Goal: Task Accomplishment & Management: Complete application form

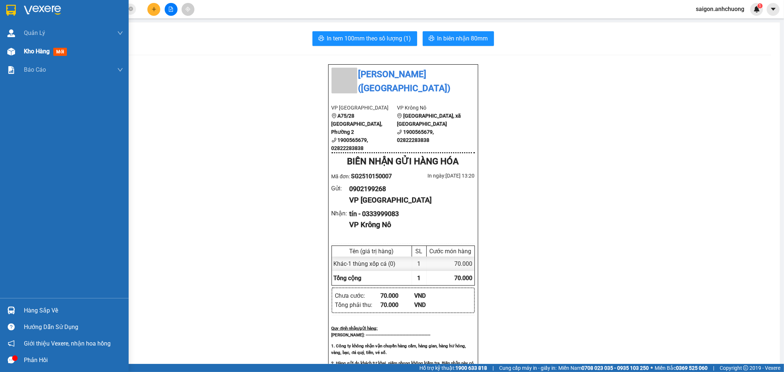
click at [15, 54] on div at bounding box center [11, 51] width 13 height 13
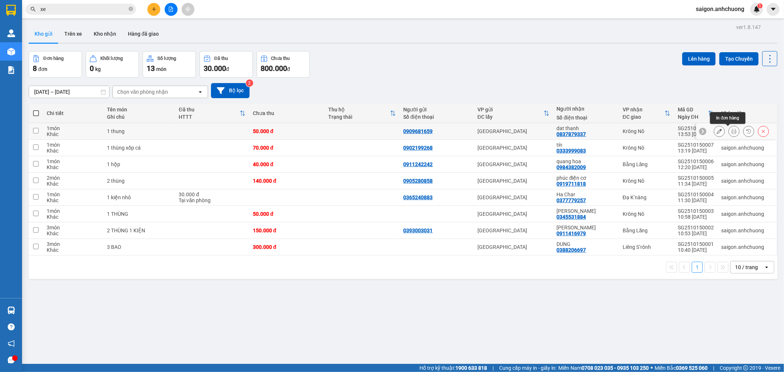
click at [731, 129] on button at bounding box center [734, 131] width 10 height 13
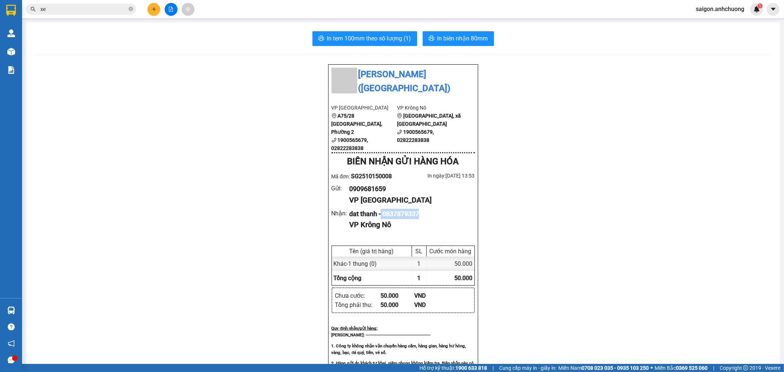
drag, startPoint x: 394, startPoint y: 206, endPoint x: 423, endPoint y: 206, distance: 29.0
click at [423, 209] on div "dat thanh - 0837879337" at bounding box center [408, 214] width 119 height 10
click at [372, 36] on span "In tem 100mm theo số lượng (1)" at bounding box center [369, 38] width 84 height 9
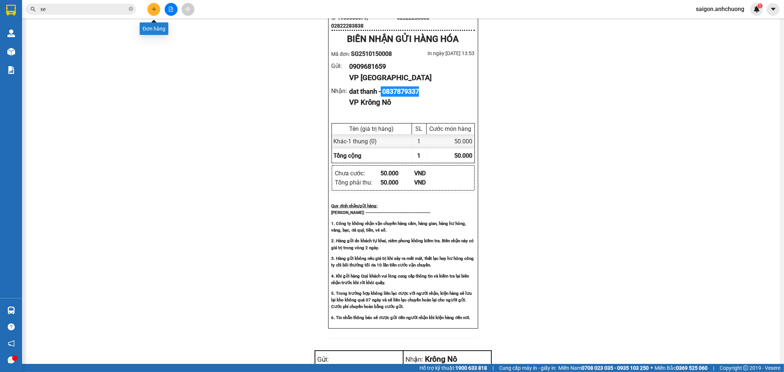
click at [151, 7] on icon "plus" at bounding box center [153, 9] width 5 height 5
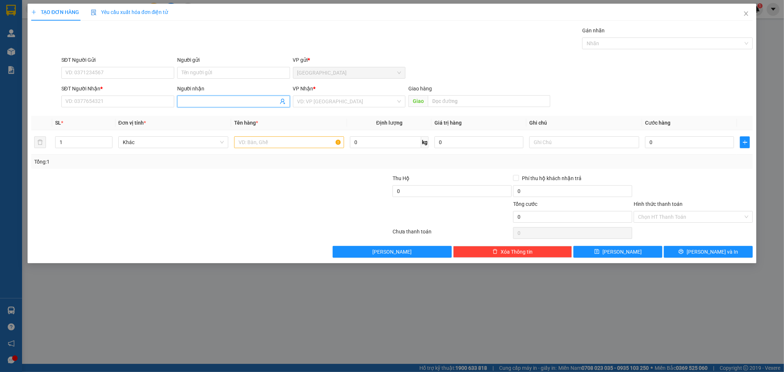
click at [207, 103] on input "Người nhận" at bounding box center [230, 101] width 97 height 8
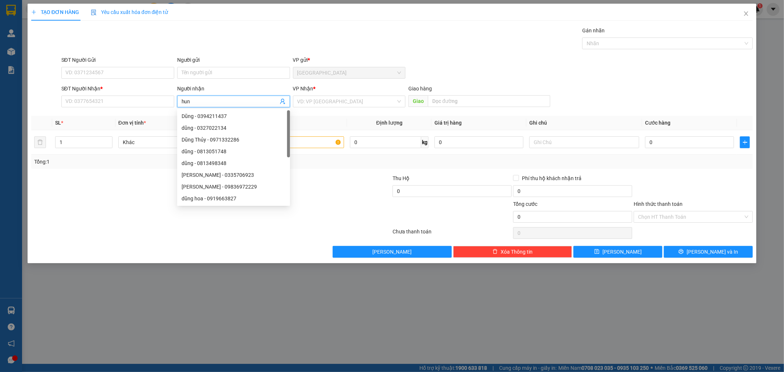
type input "hung"
click at [233, 117] on div "Hùng - 8343990084" at bounding box center [234, 116] width 104 height 8
type input "8343990084"
type input "Hùng"
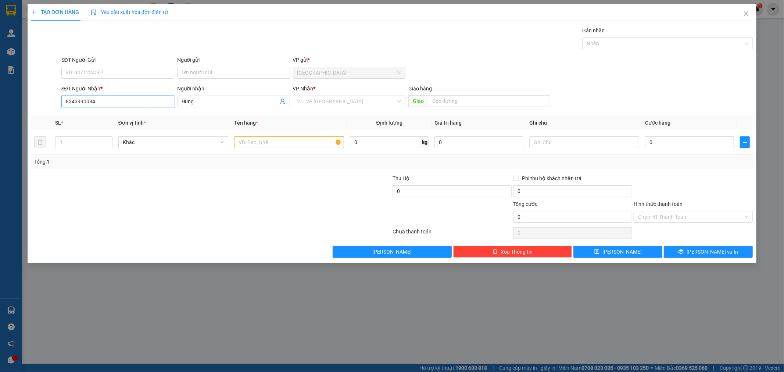
click at [139, 98] on input "8343990084" at bounding box center [117, 102] width 113 height 12
click at [67, 99] on input "8343990084" at bounding box center [117, 102] width 113 height 12
type input "0343990084"
click at [96, 116] on div "0343990084 - hùng" at bounding box center [118, 116] width 104 height 8
type input "hùng"
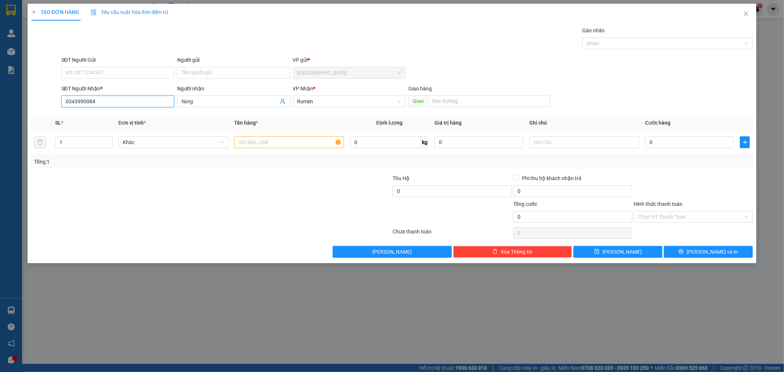
click at [129, 96] on input "0343990084" at bounding box center [117, 102] width 113 height 12
click at [108, 112] on div "0343990084 - hùng" at bounding box center [118, 116] width 104 height 8
type input "0343990084"
click at [659, 146] on input "0" at bounding box center [689, 142] width 89 height 12
type input "6"
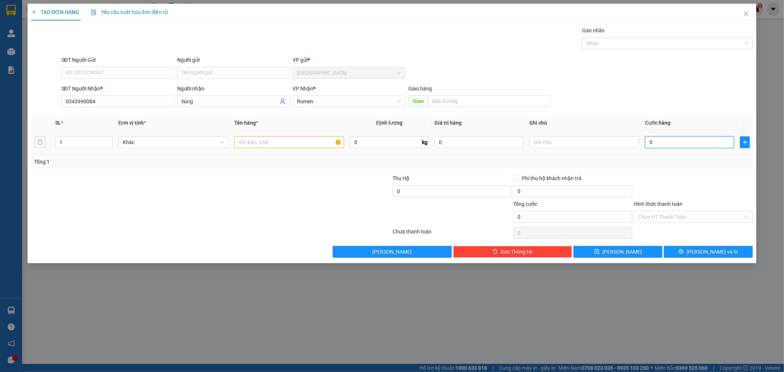
type input "6"
type input "60"
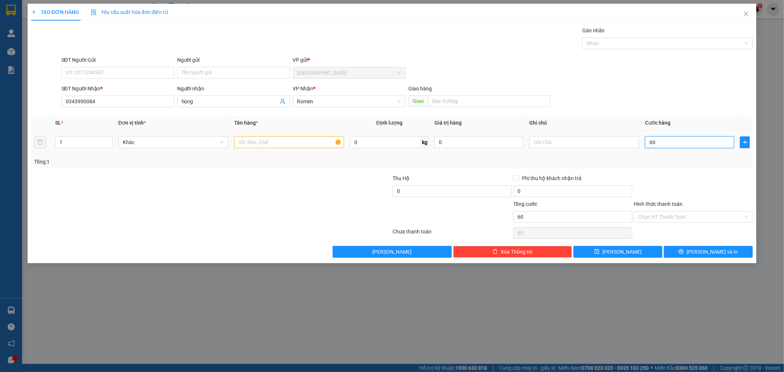
type input "600"
type input "600.000"
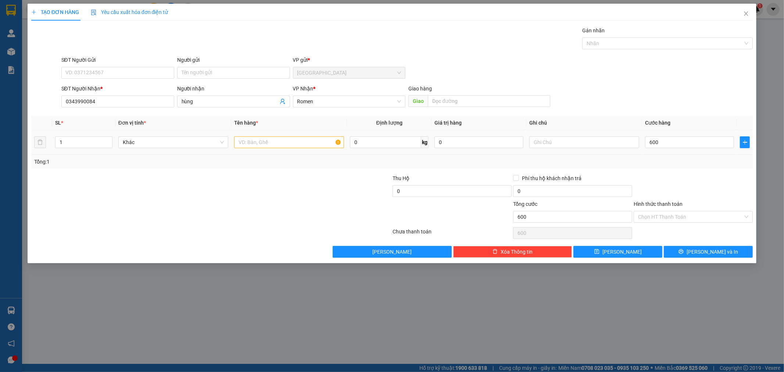
type input "600.000"
click at [658, 171] on div "Transit Pickup Surcharge Ids Transit Deliver Surcharge Ids Transit Deliver Surc…" at bounding box center [392, 141] width 722 height 231
click at [243, 141] on input "text" at bounding box center [289, 142] width 110 height 12
type input "4 thùng xốp"
click at [110, 139] on span "up" at bounding box center [108, 140] width 4 height 4
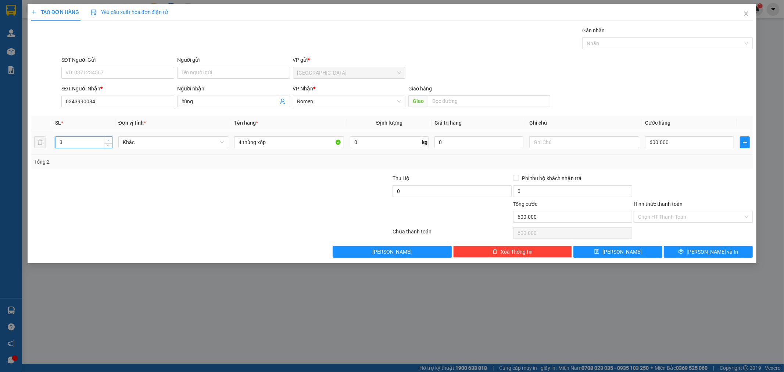
click at [110, 139] on span "up" at bounding box center [108, 140] width 4 height 4
type input "4"
click at [110, 138] on span "up" at bounding box center [108, 140] width 4 height 4
click at [620, 253] on span "[PERSON_NAME]" at bounding box center [621, 252] width 39 height 8
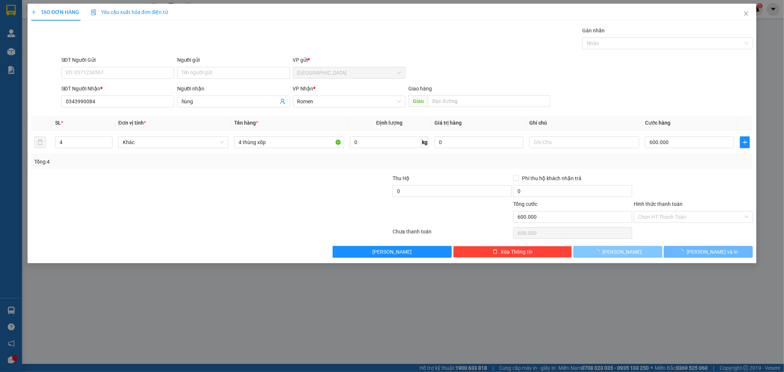
type input "1"
type input "0"
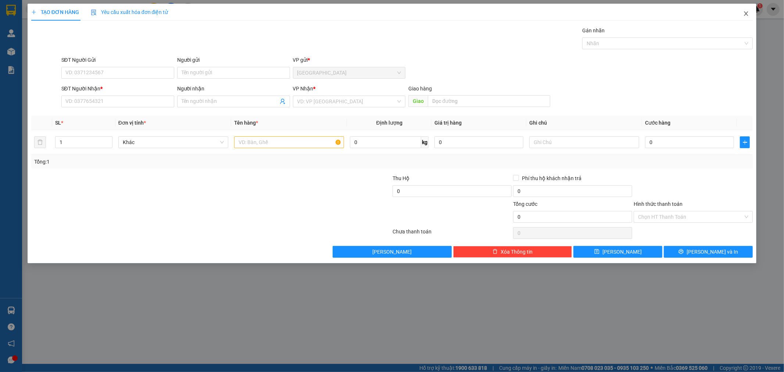
click at [744, 11] on icon "close" at bounding box center [746, 14] width 6 height 6
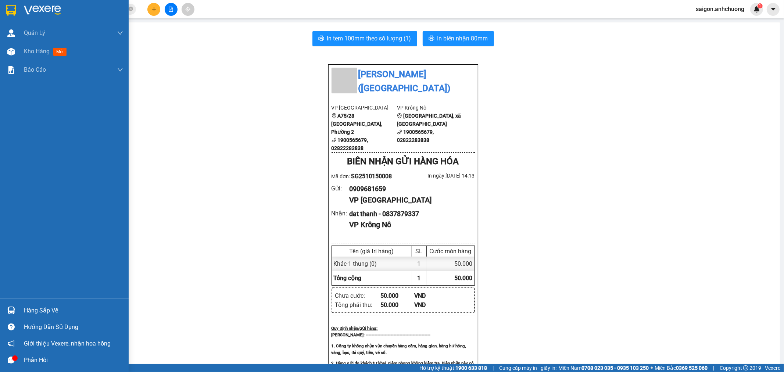
click at [52, 12] on img at bounding box center [42, 10] width 37 height 11
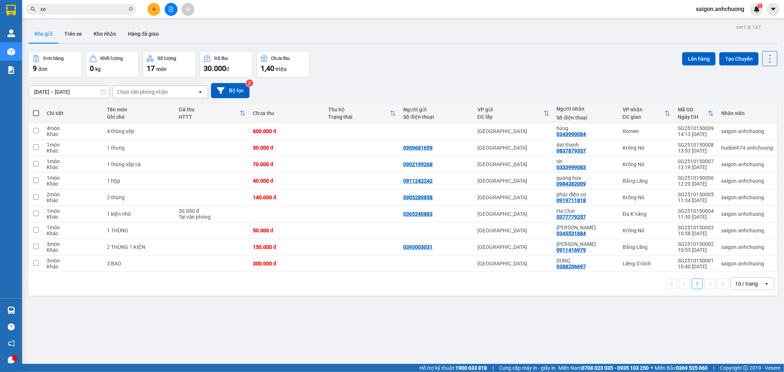
click at [604, 325] on div "ver 1.8.147 Kho gửi Trên xe Kho nhận Hàng đã giao Đơn hàng 9 đơn Khối lượng 0 k…" at bounding box center [403, 208] width 755 height 372
click at [717, 132] on icon at bounding box center [719, 131] width 5 height 5
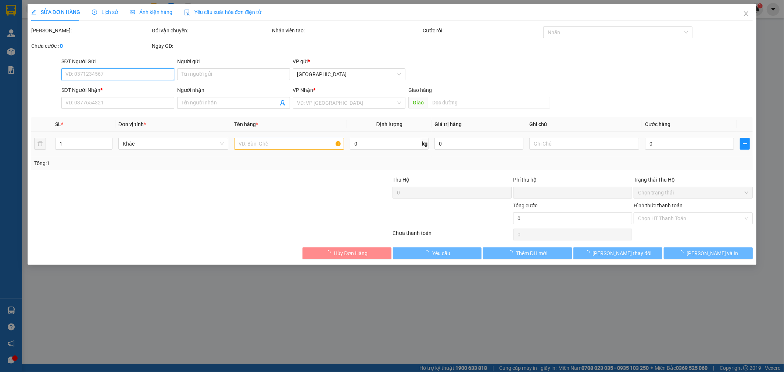
type input "0343990084"
type input "hùng"
type input "0"
type input "600.000"
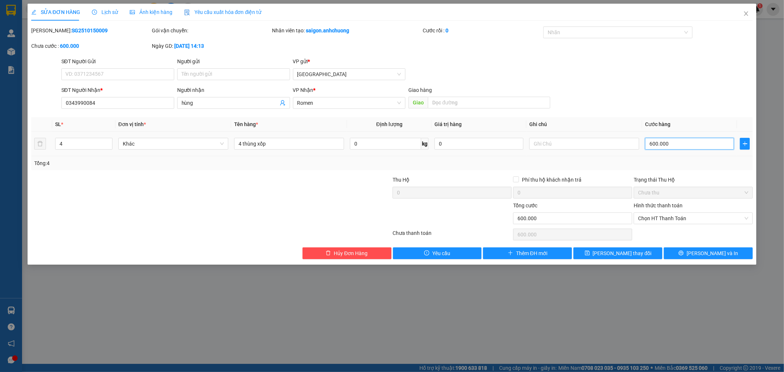
click at [667, 143] on input "600.000" at bounding box center [689, 144] width 89 height 12
click at [691, 105] on div "SĐT Người Nhận * 0343990084 Người nhận hùng VP Nhận * Romen Giao hàng Giao" at bounding box center [407, 99] width 695 height 26
click at [749, 15] on icon "close" at bounding box center [746, 14] width 6 height 6
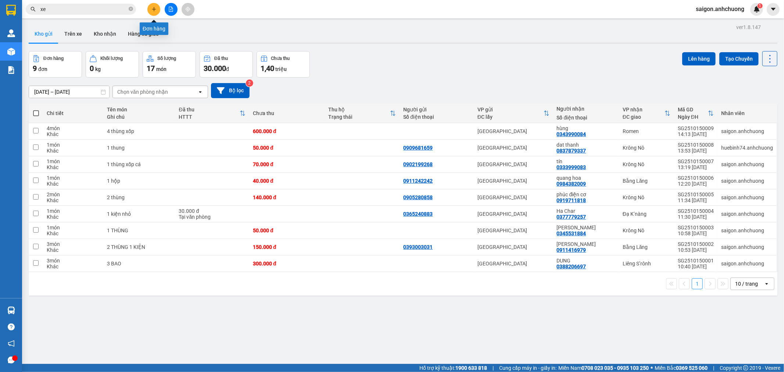
click at [154, 6] on button at bounding box center [153, 9] width 13 height 13
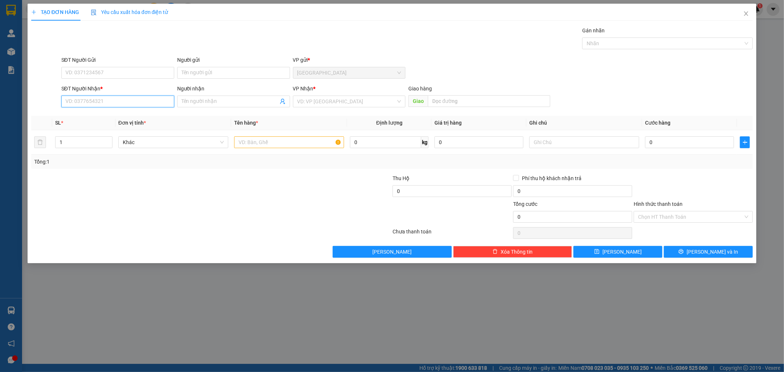
click at [146, 100] on input "SĐT Người Nhận *" at bounding box center [117, 102] width 113 height 12
click at [107, 115] on div "0984852259 - [PERSON_NAME]" at bounding box center [118, 116] width 104 height 8
type input "0984852259"
type input "[PERSON_NAME]"
type input "0984852259"
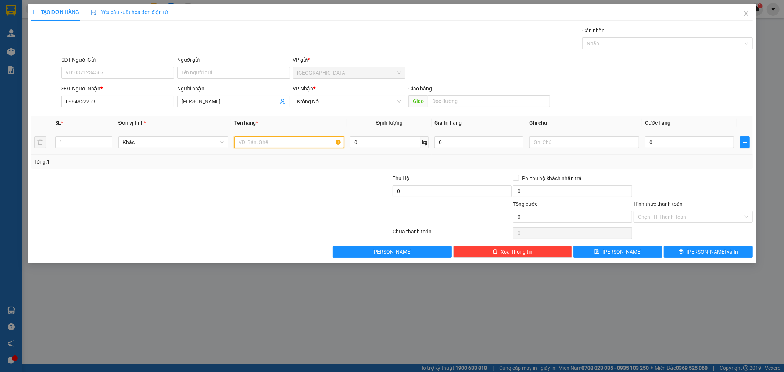
click at [259, 138] on input "text" at bounding box center [289, 142] width 110 height 12
type input "1 cục đen"
click at [693, 251] on button "[PERSON_NAME] và In" at bounding box center [708, 252] width 89 height 12
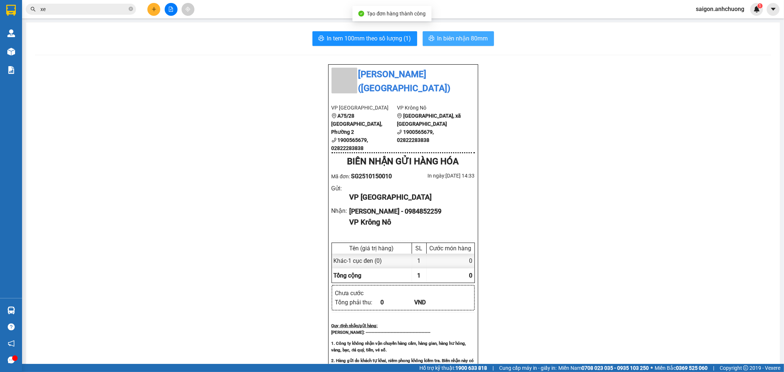
click at [478, 38] on span "In biên nhận 80mm" at bounding box center [462, 38] width 51 height 9
click at [156, 12] on button at bounding box center [153, 9] width 13 height 13
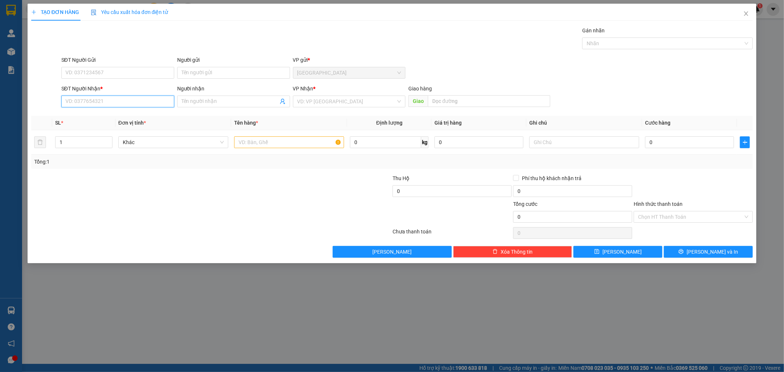
click at [150, 104] on input "SĐT Người Nhận *" at bounding box center [117, 102] width 113 height 12
click at [133, 102] on input "SĐT Người Nhận *" at bounding box center [117, 102] width 113 height 12
type input "0842451078"
click at [133, 118] on div "0842451078 - quốc nghĩa" at bounding box center [118, 116] width 104 height 8
type input "quốc nghĩa"
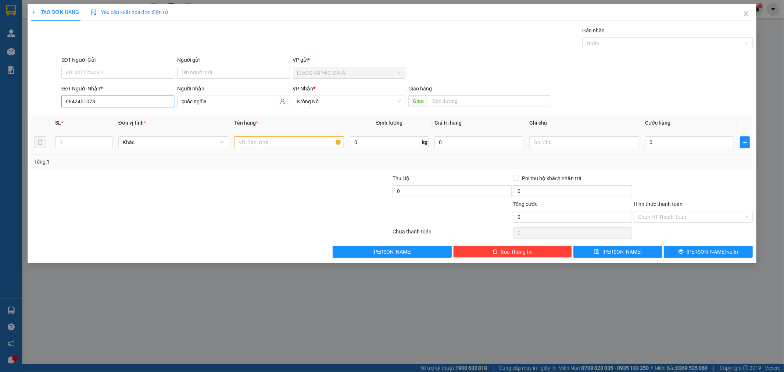
type input "0842451078"
click at [305, 137] on input "text" at bounding box center [289, 142] width 110 height 12
click at [111, 141] on span "Decrease Value" at bounding box center [108, 144] width 8 height 7
type input "2 xô lớn 1 nhỏ"
click at [108, 139] on span "Increase Value" at bounding box center [108, 140] width 8 height 7
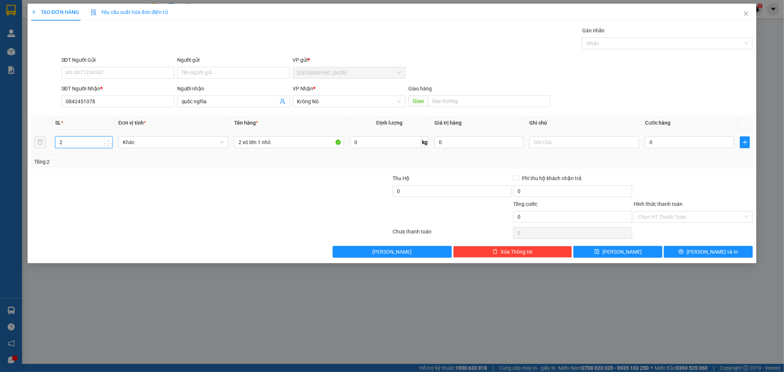
type input "3"
click at [107, 138] on span "up" at bounding box center [108, 140] width 4 height 4
click at [658, 139] on input "0" at bounding box center [689, 142] width 89 height 12
type input "1"
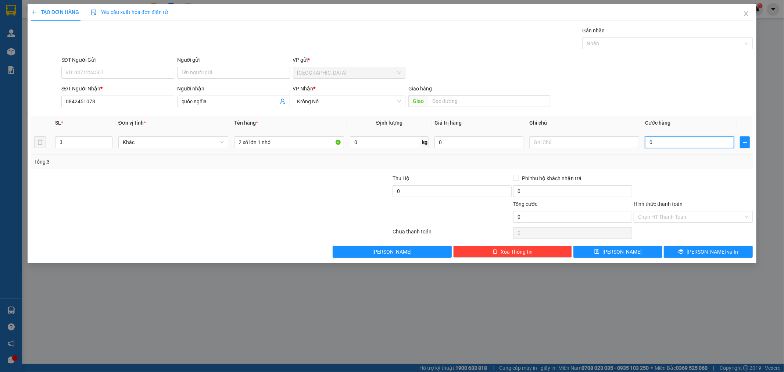
type input "1"
type input "14"
type input "140"
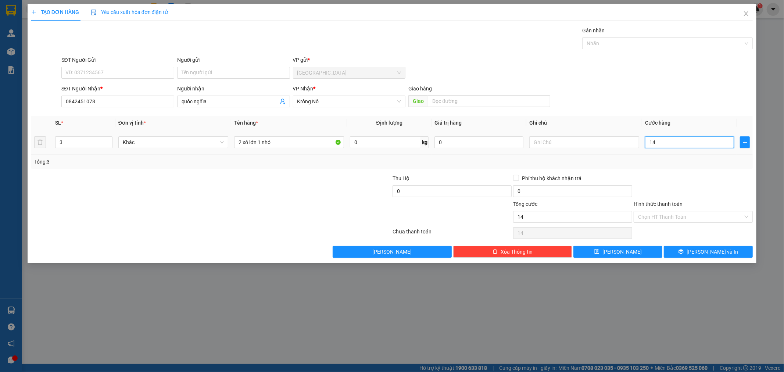
type input "140"
type input "14"
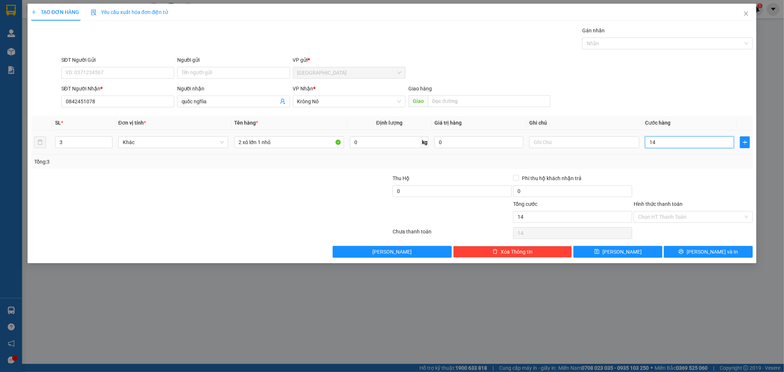
type input "1"
type input "0"
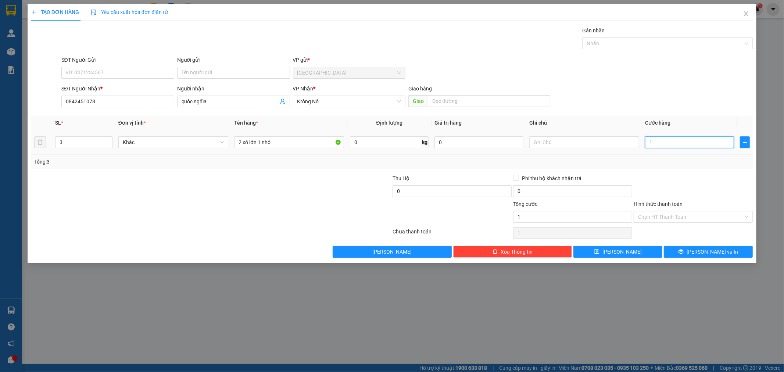
type input "0"
type input "01"
type input "1"
type input "013"
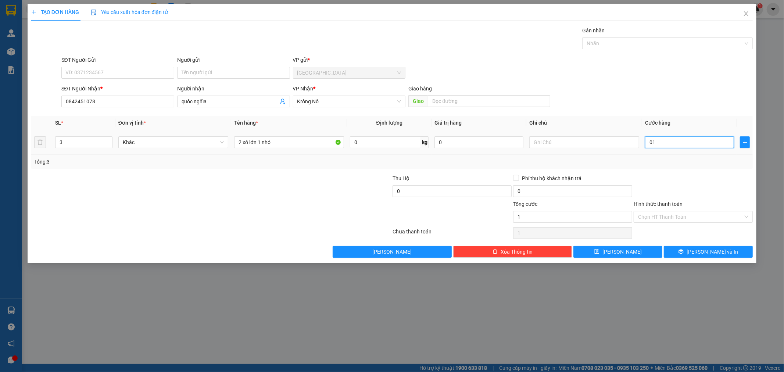
type input "13"
type input "0.130"
type input "130"
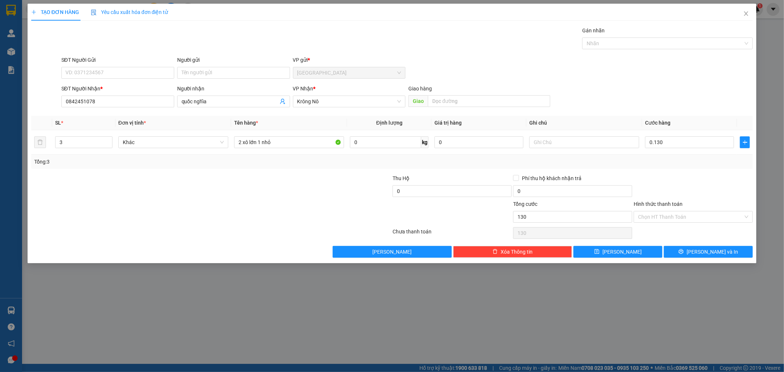
type input "130.000"
click at [735, 179] on div at bounding box center [693, 187] width 121 height 26
click at [684, 250] on icon "printer" at bounding box center [681, 251] width 5 height 5
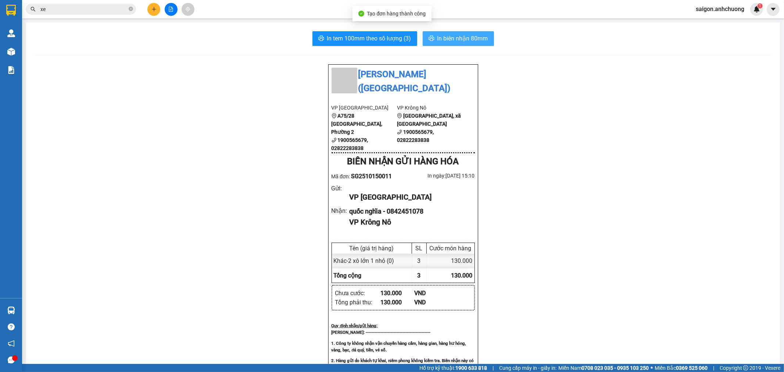
click at [469, 32] on button "In biên nhận 80mm" at bounding box center [458, 38] width 71 height 15
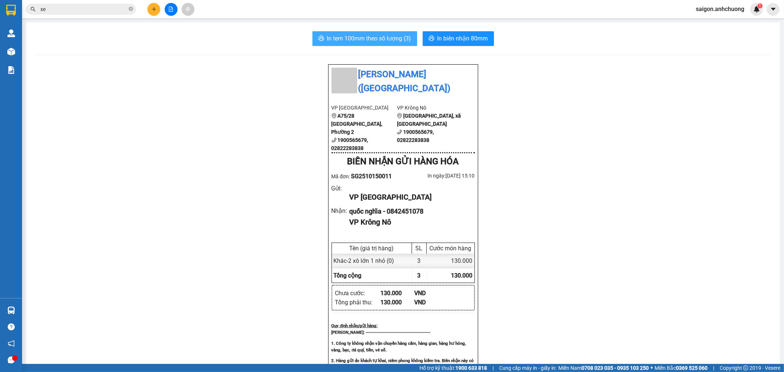
click at [375, 36] on span "In tem 100mm theo số lượng (3)" at bounding box center [369, 38] width 84 height 9
click at [153, 8] on icon "plus" at bounding box center [153, 9] width 5 height 5
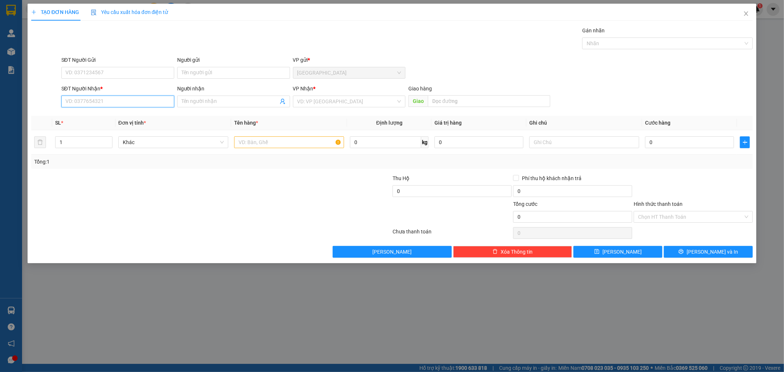
click at [137, 97] on input "SĐT Người Nhận *" at bounding box center [117, 102] width 113 height 12
click at [116, 115] on div "0984443509 - a tâm" at bounding box center [118, 116] width 104 height 8
type input "0984443509"
type input "a tâm"
type input "0984443509"
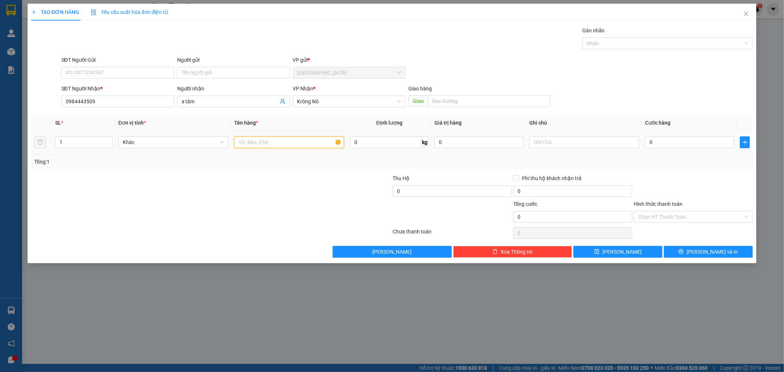
click at [249, 144] on input "text" at bounding box center [289, 142] width 110 height 12
type input "1 thùng"
click at [653, 145] on input "0" at bounding box center [689, 142] width 89 height 12
type input "5"
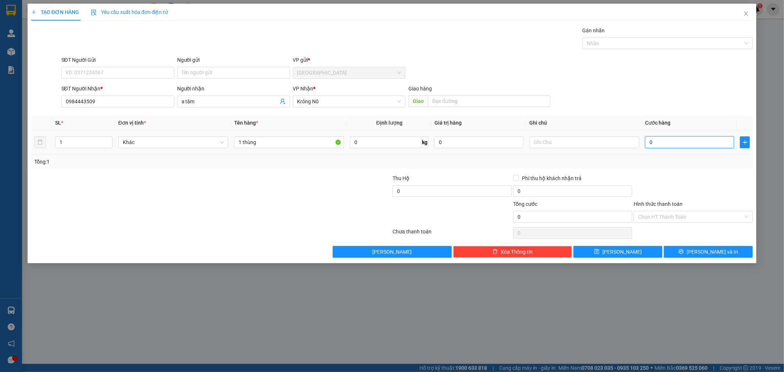
type input "5"
type input "50"
type input "50.000"
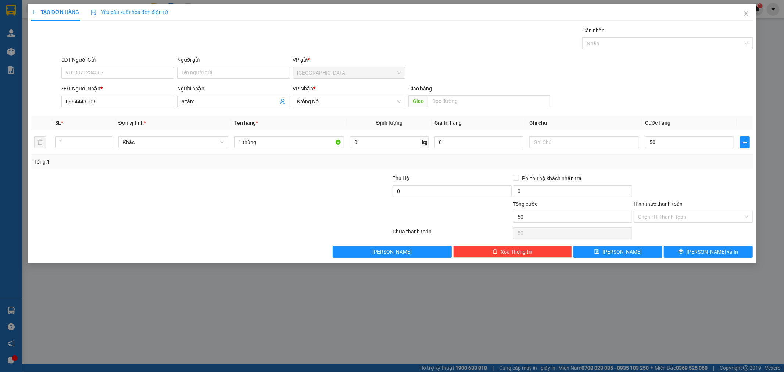
type input "50.000"
click at [703, 159] on div "Tổng: 1" at bounding box center [392, 162] width 716 height 8
click at [684, 254] on icon "printer" at bounding box center [680, 251] width 5 height 5
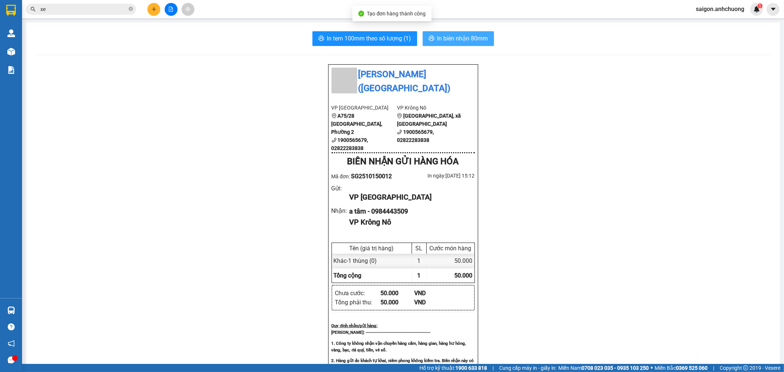
click at [450, 32] on button "In biên nhận 80mm" at bounding box center [458, 38] width 71 height 15
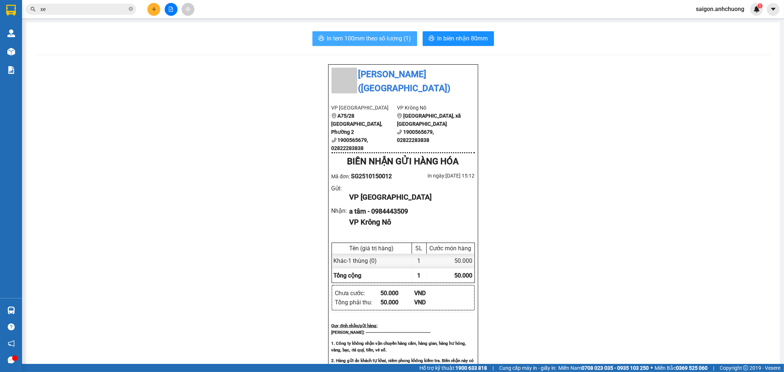
click at [337, 34] on span "In tem 100mm theo số lượng (1)" at bounding box center [369, 38] width 84 height 9
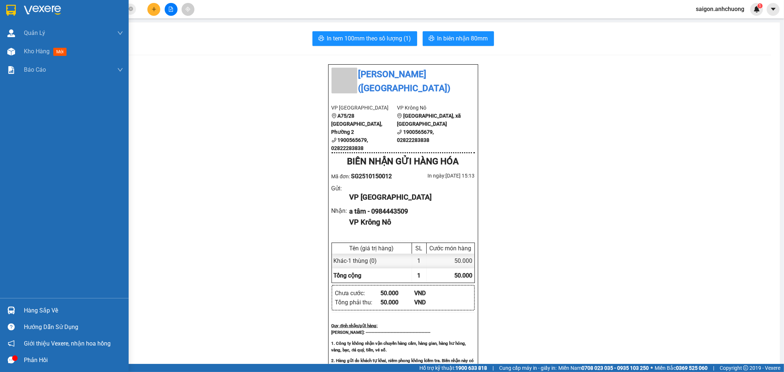
click at [14, 5] on img at bounding box center [11, 10] width 10 height 11
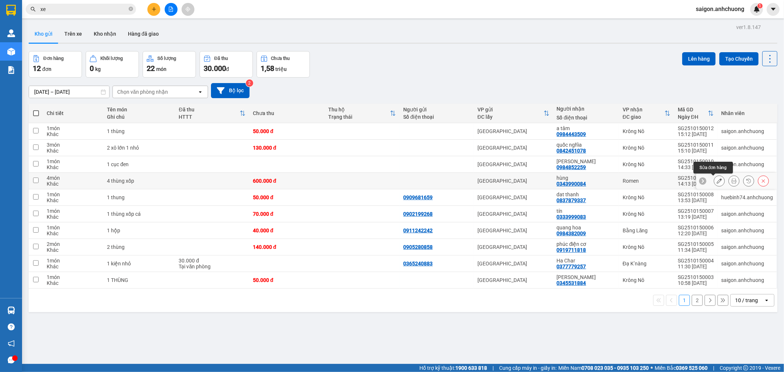
click at [717, 182] on icon at bounding box center [719, 180] width 5 height 5
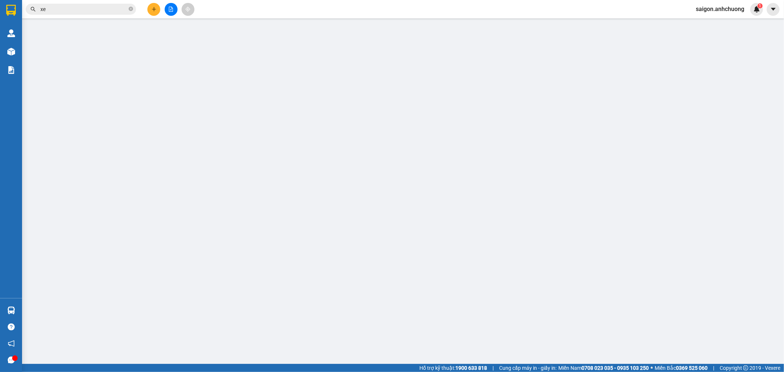
type input "0343990084"
type input "hùng"
type input "0"
type input "600.000"
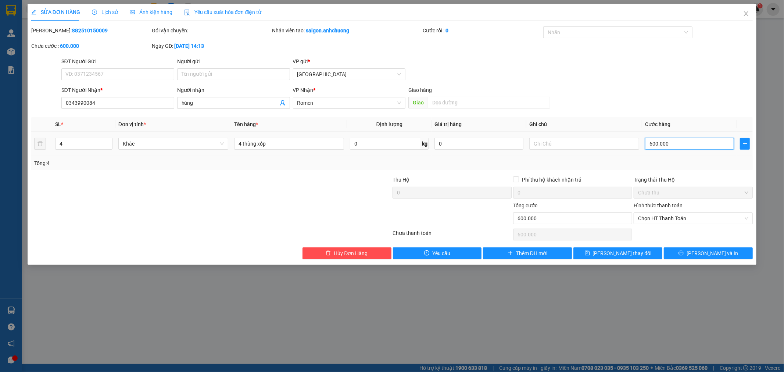
click at [694, 148] on input "600.000" at bounding box center [689, 144] width 89 height 12
type input "5"
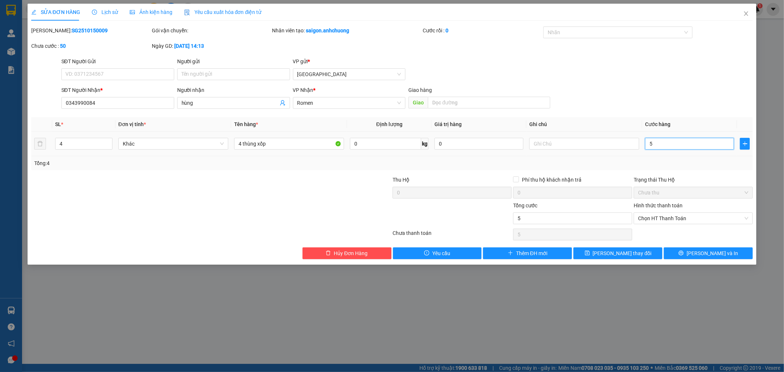
type input "50"
type input "500"
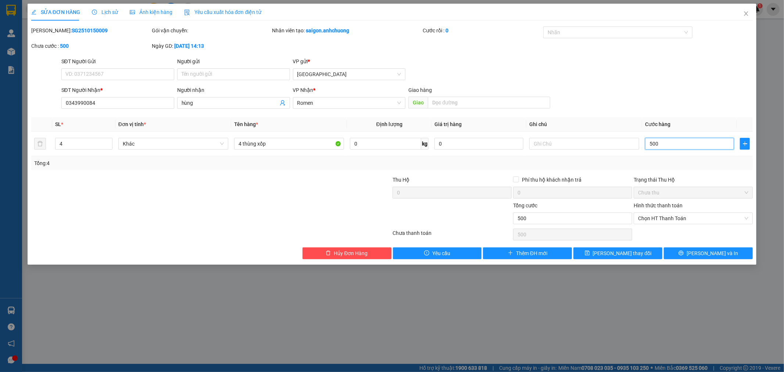
type input "500"
type input "500.000"
click at [688, 167] on div "Tổng: 4" at bounding box center [392, 163] width 716 height 8
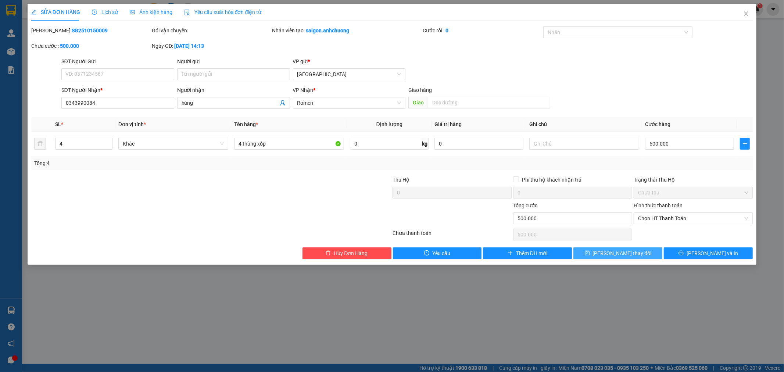
click at [628, 253] on span "[PERSON_NAME] thay đổi" at bounding box center [622, 253] width 59 height 8
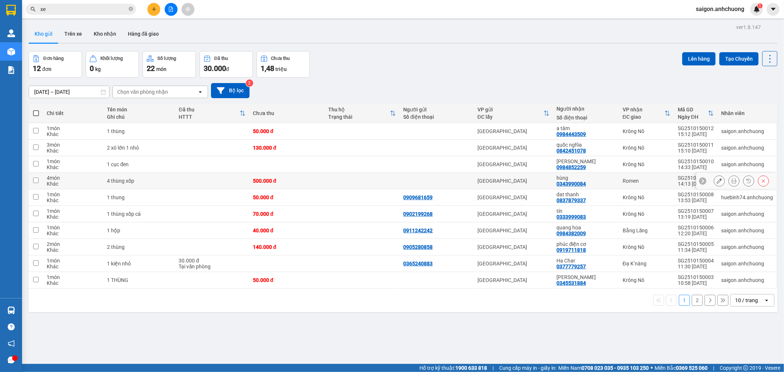
click at [276, 179] on div "500.000 đ" at bounding box center [287, 181] width 68 height 6
checkbox input "true"
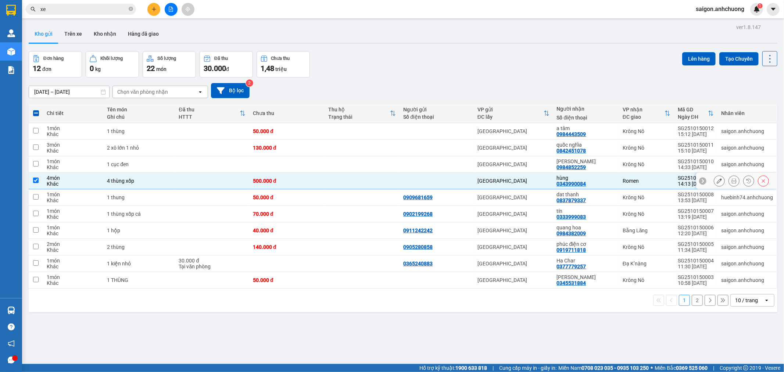
click at [717, 180] on icon at bounding box center [719, 180] width 5 height 5
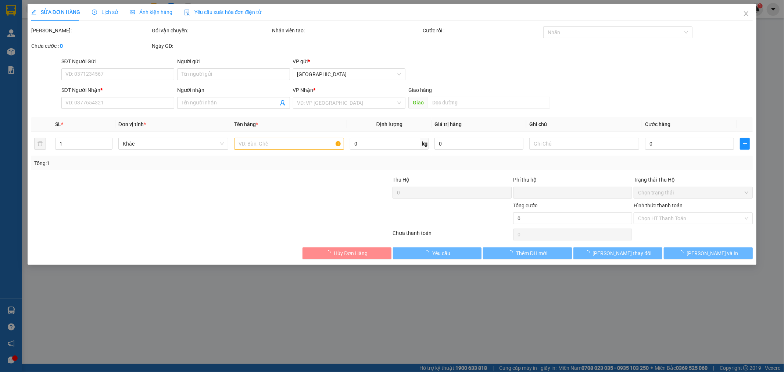
click at [702, 214] on div "Hình thức thanh toán Chọn HT Thanh Toán" at bounding box center [693, 214] width 119 height 26
type input "0343990084"
type input "hùng"
type input "0"
type input "500.000"
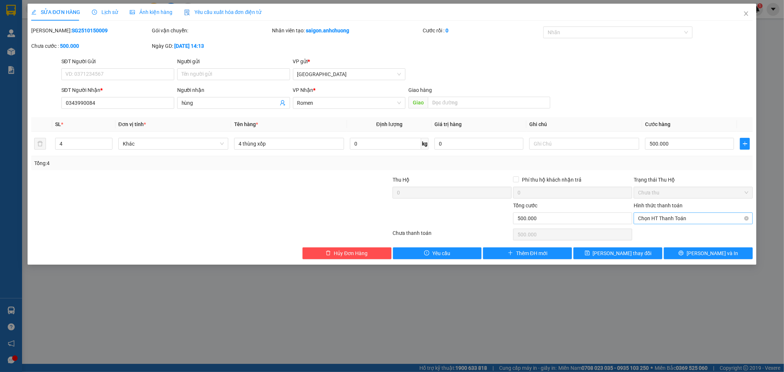
click at [696, 219] on span "Chọn HT Thanh Toán" at bounding box center [693, 218] width 110 height 11
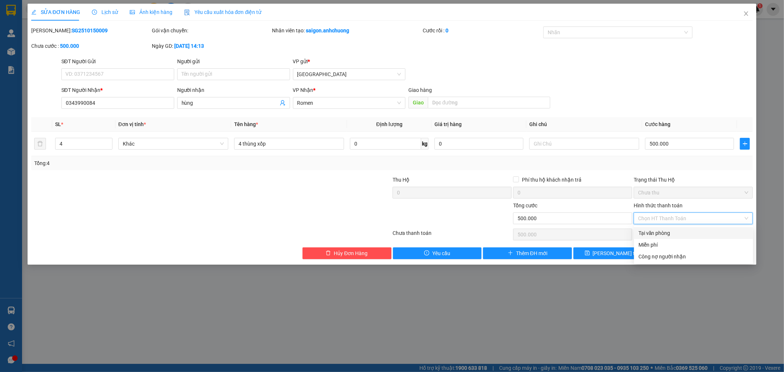
click at [677, 230] on div "Tại văn phòng" at bounding box center [693, 233] width 110 height 8
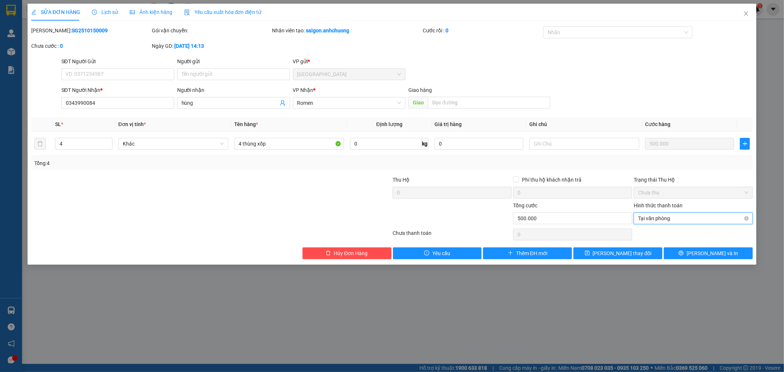
drag, startPoint x: 707, startPoint y: 218, endPoint x: 702, endPoint y: 218, distance: 5.1
click at [707, 218] on span "Tại văn phòng" at bounding box center [693, 218] width 110 height 11
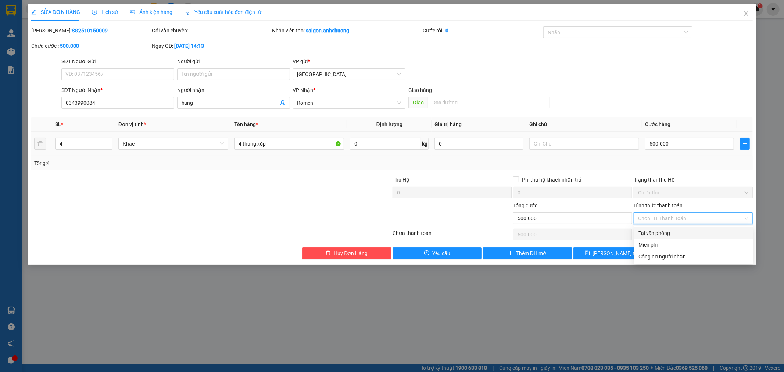
click at [694, 137] on div "500.000" at bounding box center [689, 143] width 89 height 15
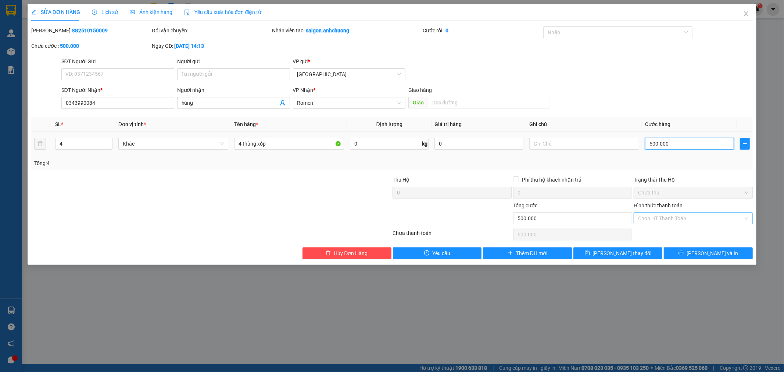
click at [694, 140] on input "500.000" at bounding box center [689, 144] width 89 height 12
click at [684, 159] on div "Tổng: 4" at bounding box center [392, 163] width 716 height 8
click at [681, 216] on input "Hình thức thanh toán" at bounding box center [690, 218] width 105 height 11
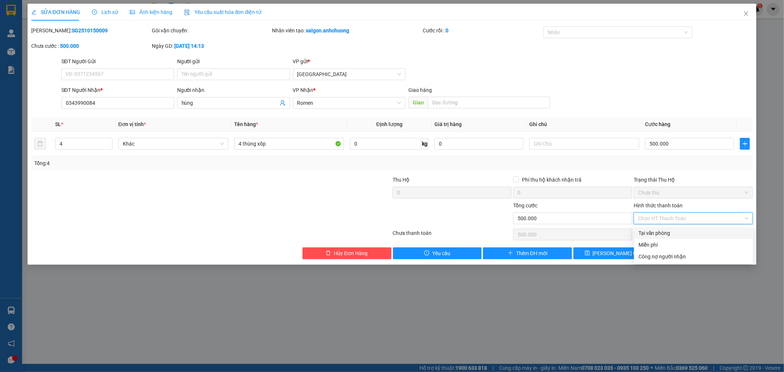
click at [668, 232] on div "Tại văn phòng" at bounding box center [693, 233] width 110 height 8
type input "0"
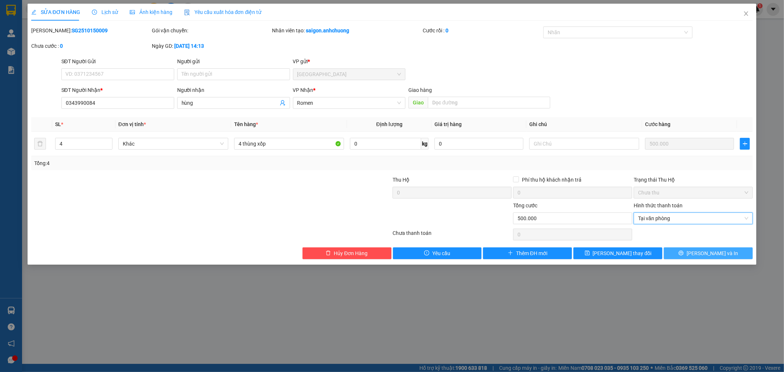
click at [684, 251] on icon "printer" at bounding box center [680, 252] width 5 height 5
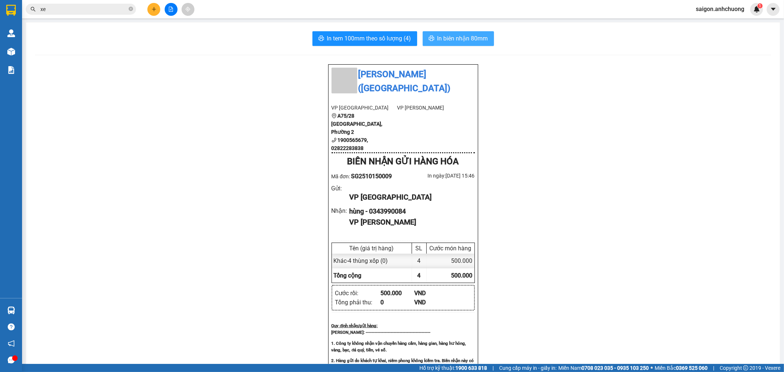
click at [467, 40] on span "In biên nhận 80mm" at bounding box center [462, 38] width 51 height 9
click at [377, 36] on span "In tem 100mm theo số lượng (4)" at bounding box center [369, 38] width 84 height 9
click at [153, 8] on icon "plus" at bounding box center [153, 9] width 5 height 5
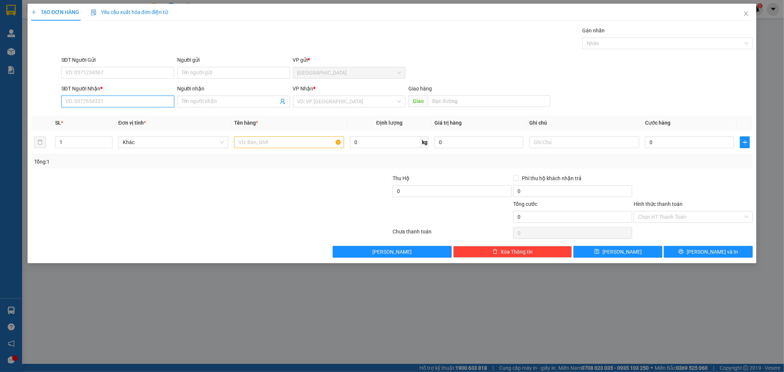
click at [71, 103] on input "SĐT Người Nhận *" at bounding box center [117, 102] width 113 height 12
click at [123, 119] on div "0989531025 - shop [GEOGRAPHIC_DATA]" at bounding box center [118, 116] width 104 height 8
type input "0989531025"
type input "shop Thu Hà"
type input "0989531025"
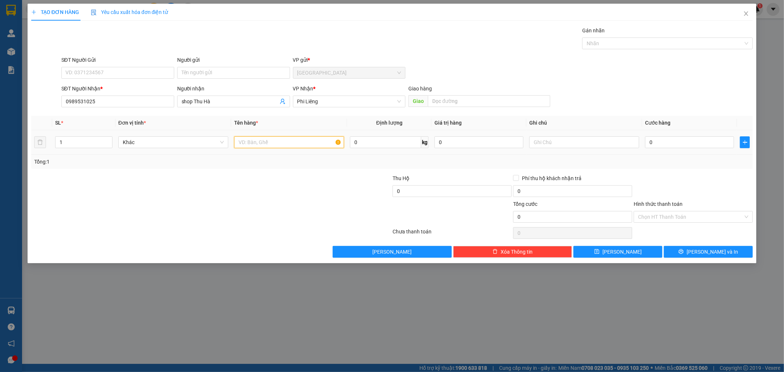
click at [248, 144] on input "text" at bounding box center [289, 142] width 110 height 12
type input "1 cuc den"
click at [670, 143] on input "0" at bounding box center [689, 142] width 89 height 12
type input "6"
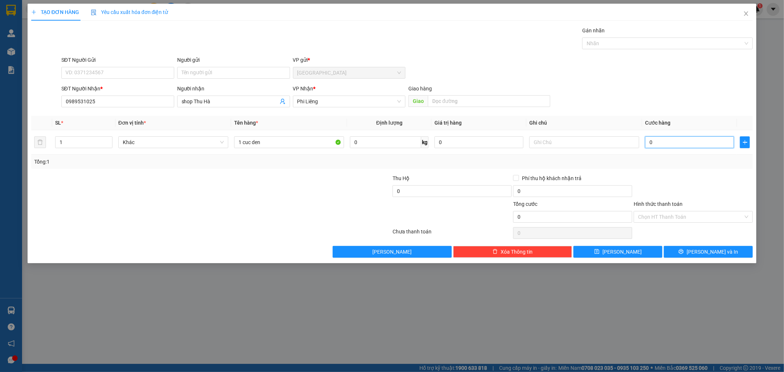
type input "6"
type input "60"
type input "60.000"
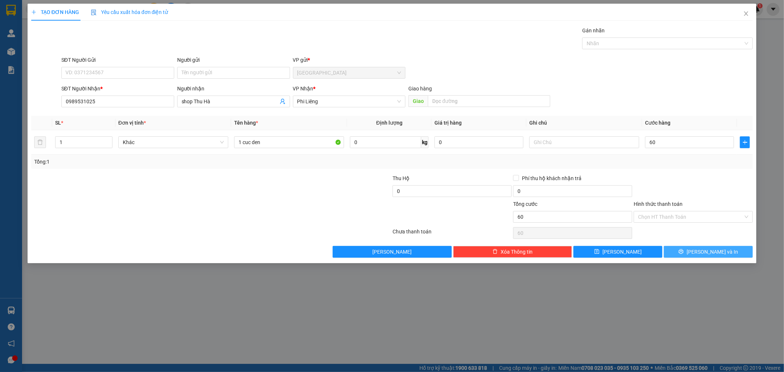
type input "60.000"
click at [691, 252] on button "[PERSON_NAME] và In" at bounding box center [708, 252] width 89 height 12
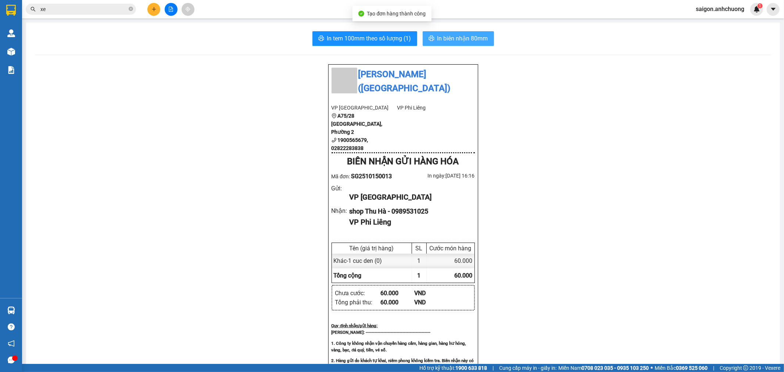
drag, startPoint x: 456, startPoint y: 38, endPoint x: 466, endPoint y: 49, distance: 14.8
click at [456, 39] on span "In biên nhận 80mm" at bounding box center [462, 38] width 51 height 9
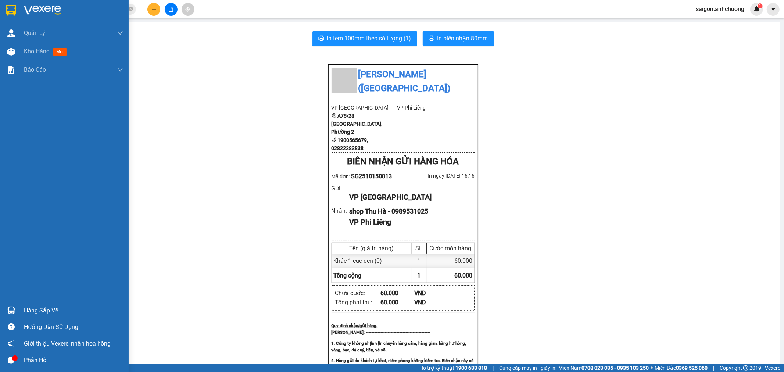
click at [16, 10] on div at bounding box center [11, 10] width 13 height 13
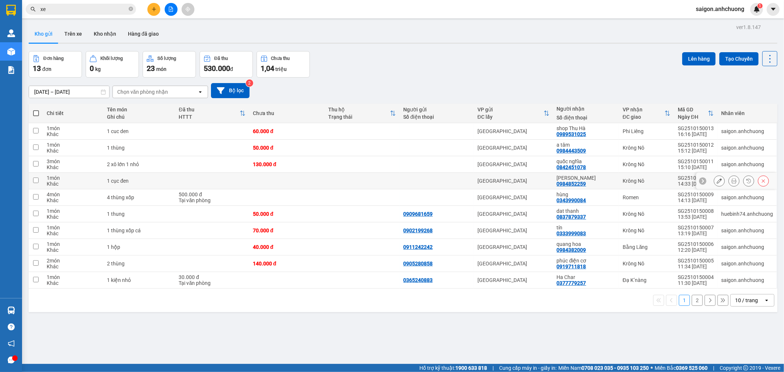
click at [290, 183] on td at bounding box center [286, 181] width 75 height 17
checkbox input "true"
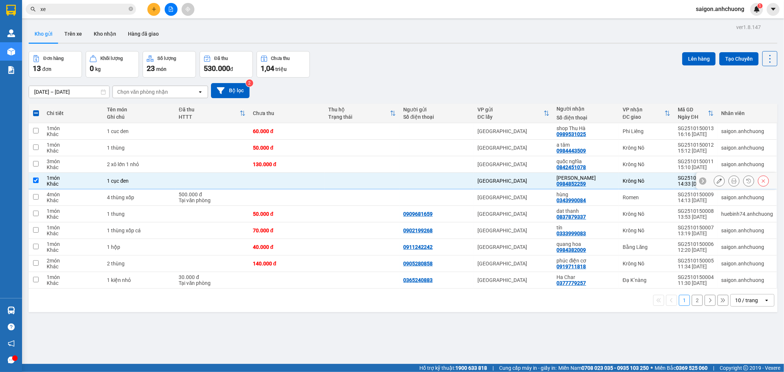
click at [717, 181] on icon at bounding box center [719, 180] width 5 height 5
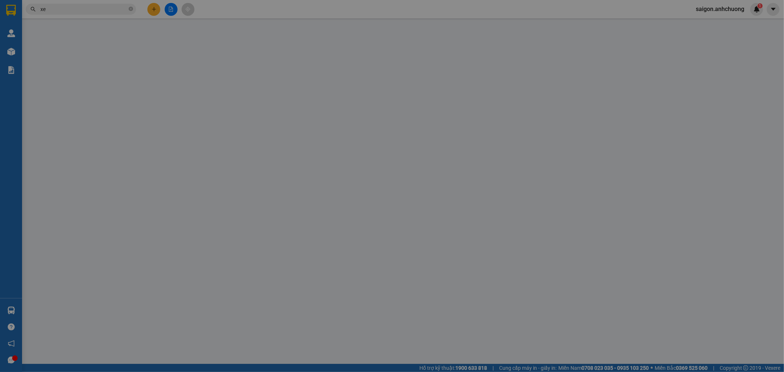
type input "0984852259"
type input "[PERSON_NAME]"
type input "0"
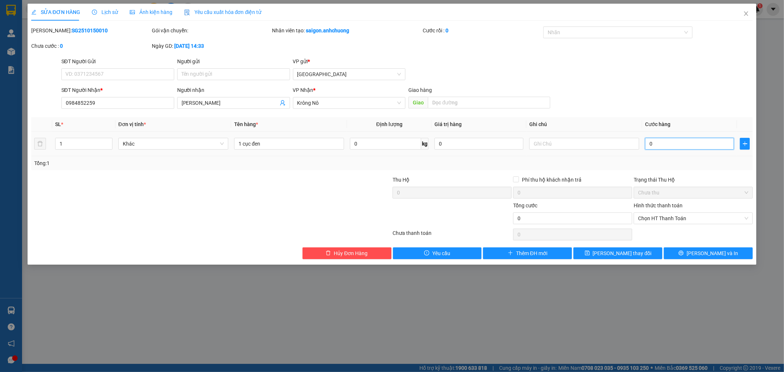
click at [679, 146] on input "0" at bounding box center [689, 144] width 89 height 12
type input "7"
type input "70"
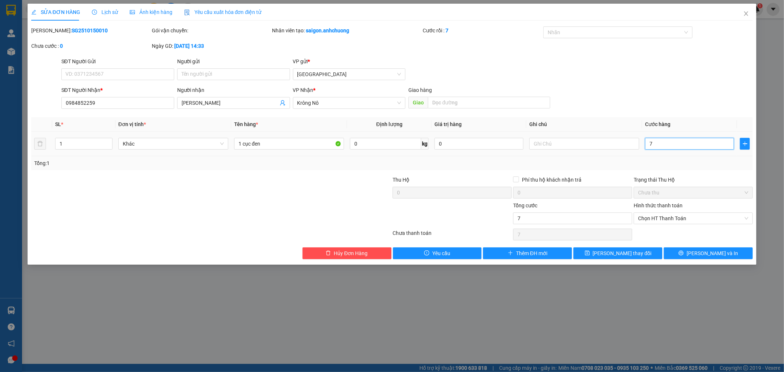
type input "70"
click at [725, 155] on td "70" at bounding box center [689, 144] width 95 height 25
type input "70.000"
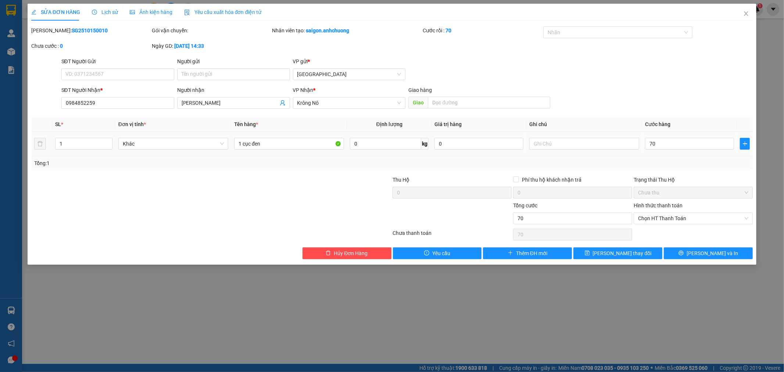
type input "70.000"
click at [700, 252] on button "[PERSON_NAME] và In" at bounding box center [708, 253] width 89 height 12
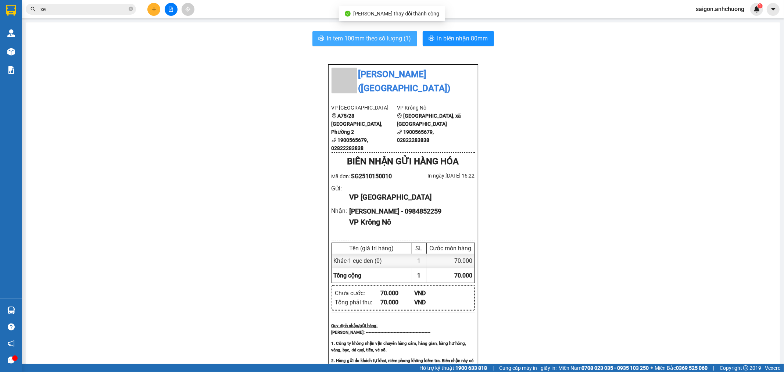
click at [370, 40] on span "In tem 100mm theo số lượng (1)" at bounding box center [369, 38] width 84 height 9
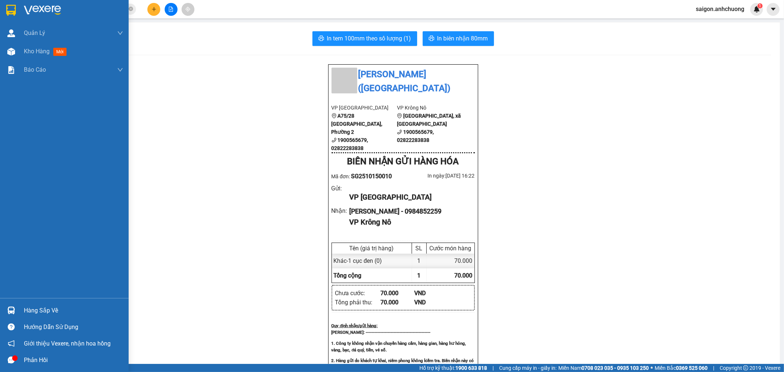
click at [19, 11] on div at bounding box center [64, 12] width 129 height 24
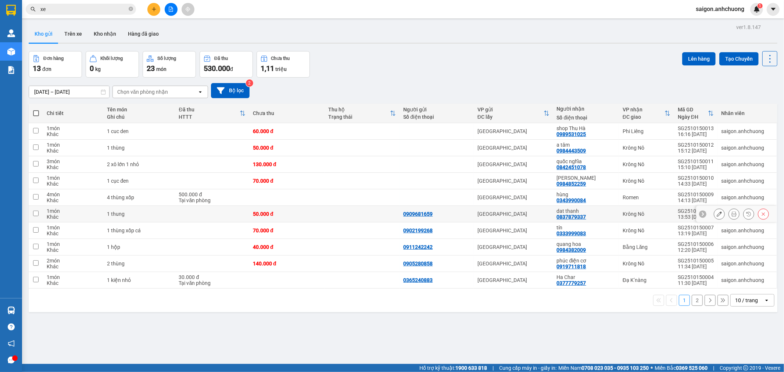
click at [611, 216] on div "dat thanh 0837879337" at bounding box center [586, 214] width 58 height 12
checkbox input "true"
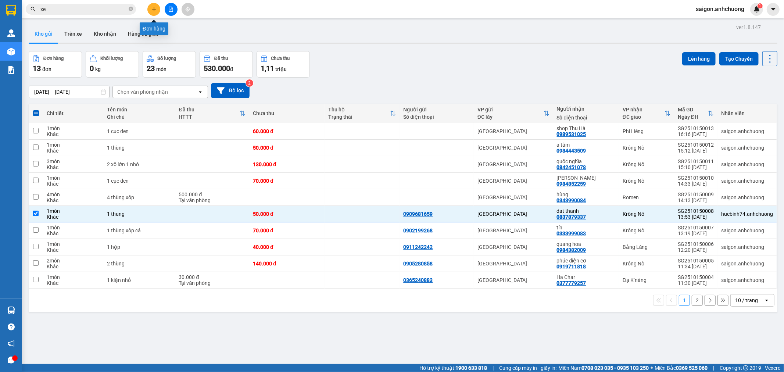
click at [149, 10] on button at bounding box center [153, 9] width 13 height 13
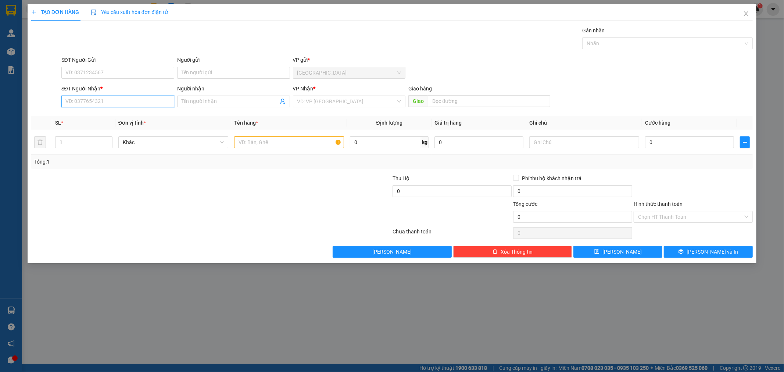
click at [108, 102] on input "SĐT Người Nhận *" at bounding box center [117, 102] width 113 height 12
type input "0982392012"
click at [130, 114] on div "0982392012 - phúc ân" at bounding box center [118, 116] width 104 height 8
type input "phúc ân"
type input "0982392012"
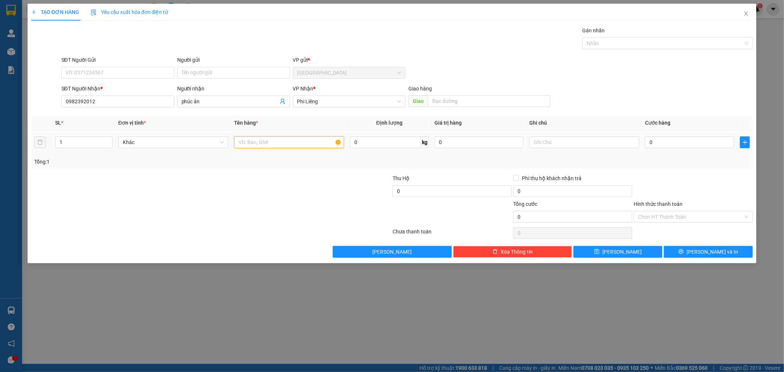
click at [297, 145] on input "text" at bounding box center [289, 142] width 110 height 12
type input "13 bao"
drag, startPoint x: 70, startPoint y: 139, endPoint x: 70, endPoint y: 150, distance: 11.4
click at [70, 145] on input "1" at bounding box center [83, 142] width 57 height 11
type input "13"
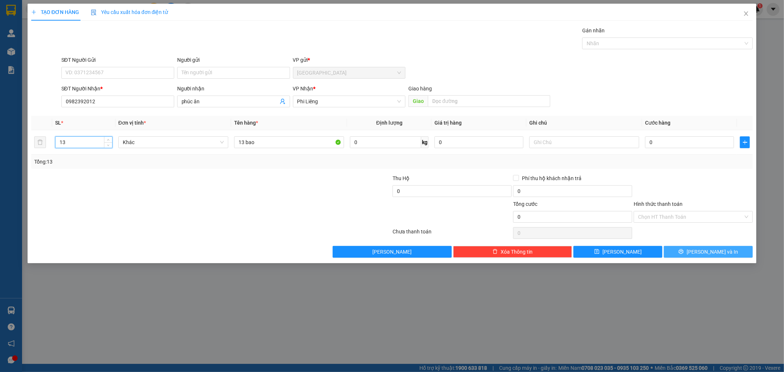
click at [721, 248] on span "[PERSON_NAME] và In" at bounding box center [712, 252] width 51 height 8
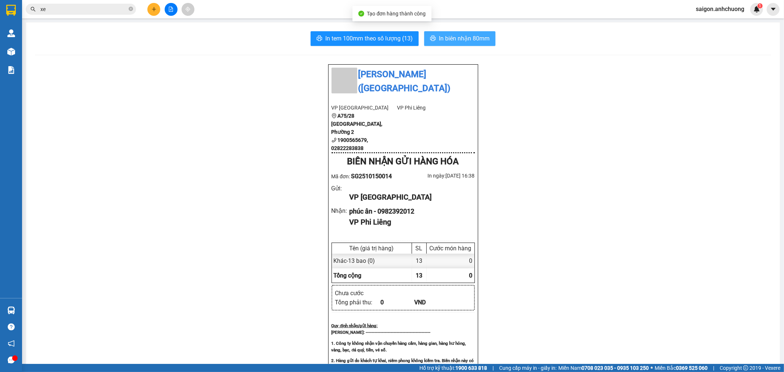
click at [457, 35] on button "In biên nhận 80mm" at bounding box center [459, 38] width 71 height 15
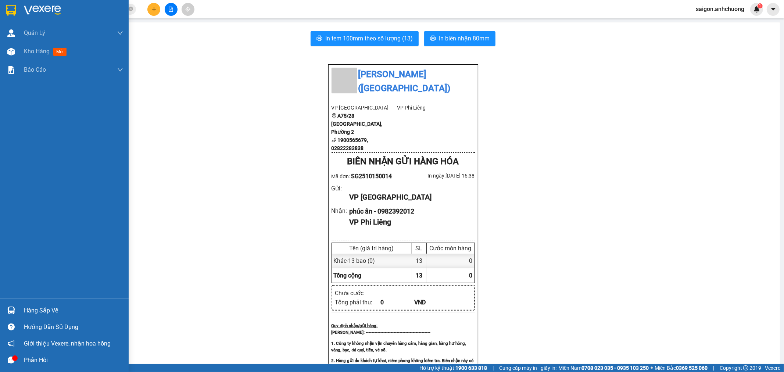
drag, startPoint x: 34, startPoint y: 5, endPoint x: 35, endPoint y: 28, distance: 22.4
click at [34, 5] on img at bounding box center [42, 10] width 37 height 11
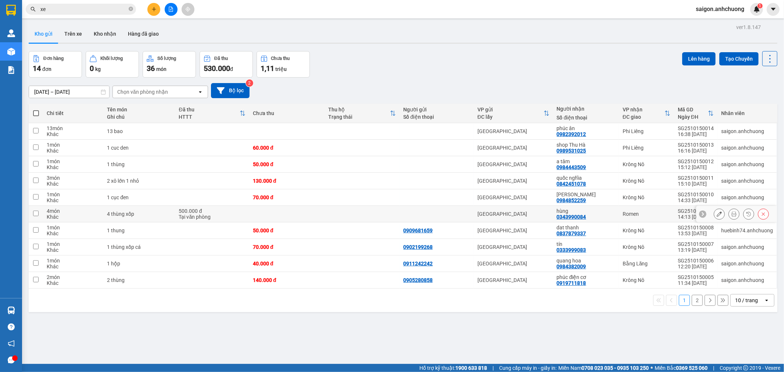
click at [619, 214] on td "Romen" at bounding box center [646, 214] width 55 height 17
checkbox input "true"
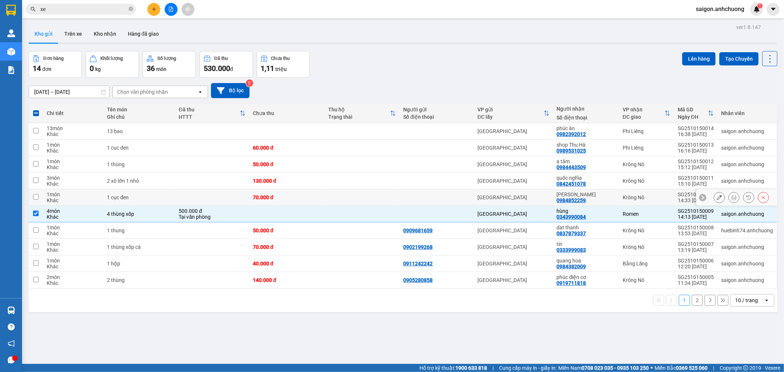
click at [619, 200] on td "Krông Nô" at bounding box center [646, 197] width 55 height 17
checkbox input "true"
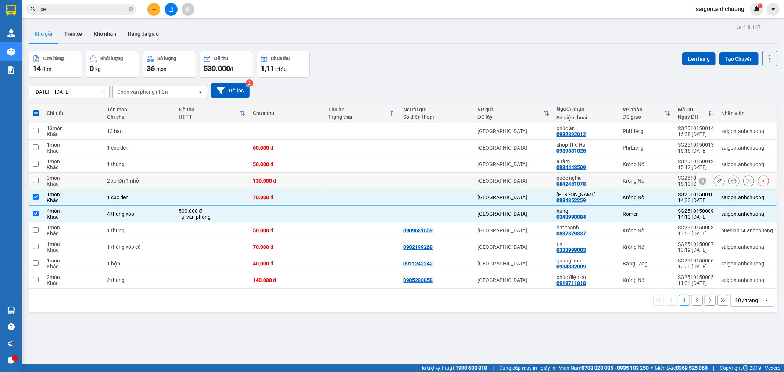
click at [619, 178] on td "Krông Nô" at bounding box center [646, 181] width 55 height 17
checkbox input "true"
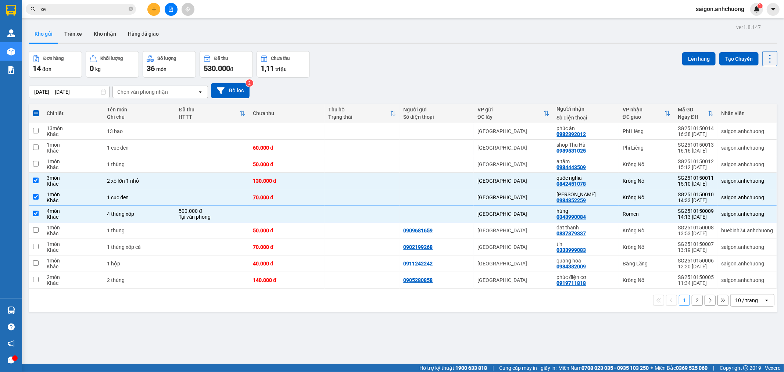
click at [155, 9] on icon "plus" at bounding box center [154, 9] width 4 height 0
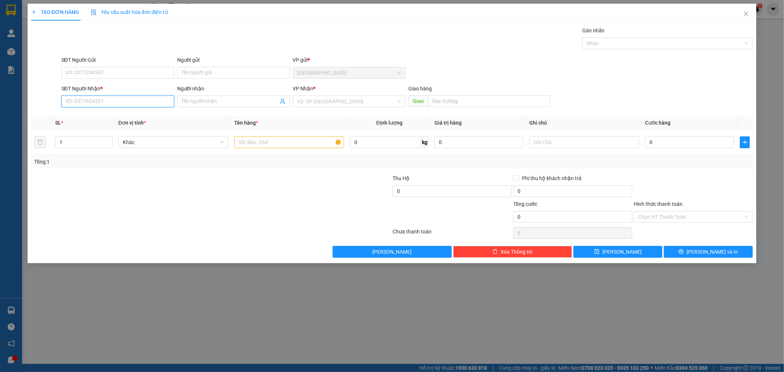
click at [132, 101] on input "SĐT Người Nhận *" at bounding box center [117, 102] width 113 height 12
type input "0"
type input "0975513243"
drag, startPoint x: 124, startPoint y: 115, endPoint x: 130, endPoint y: 116, distance: 5.6
click at [125, 114] on div "0975513243 - shop loan hiền" at bounding box center [118, 116] width 104 height 8
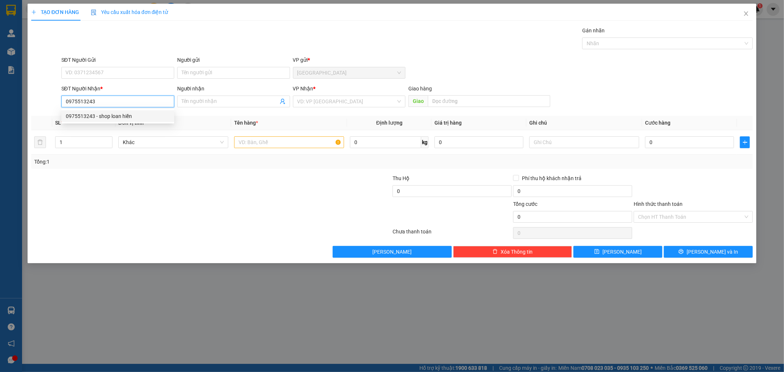
type input "shop loan hiền"
type input "0975513243"
click at [280, 141] on input "text" at bounding box center [289, 142] width 110 height 12
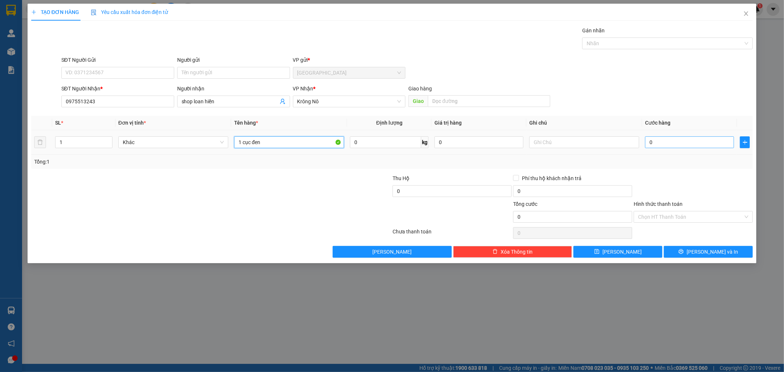
type input "1 cục đen"
click at [658, 141] on input "0" at bounding box center [689, 142] width 89 height 12
type input "6"
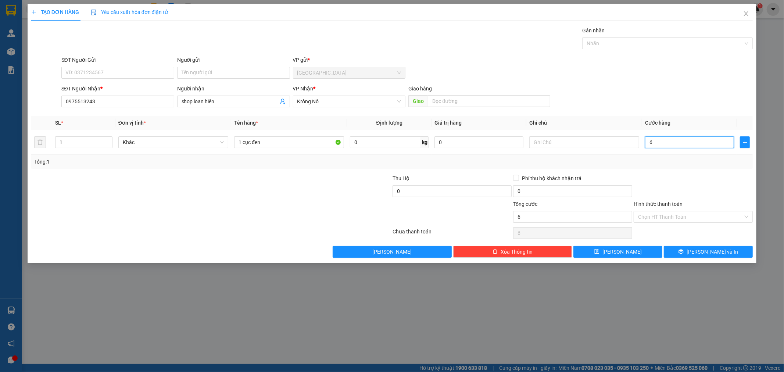
type input "60"
type input "60.000"
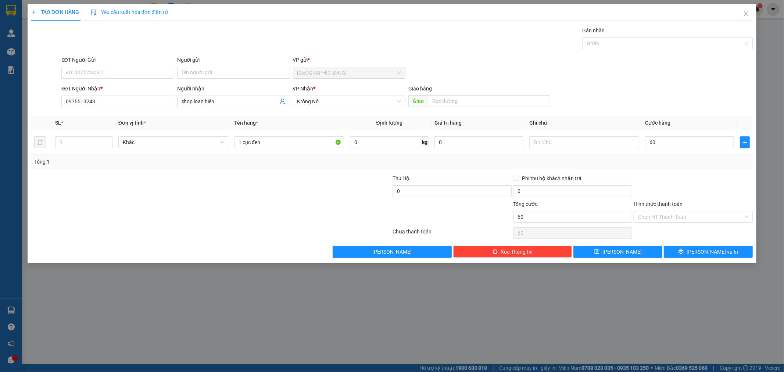
type input "60.000"
click at [689, 162] on div "Tổng: 1" at bounding box center [392, 162] width 716 height 8
click at [677, 248] on button "[PERSON_NAME] và In" at bounding box center [708, 252] width 89 height 12
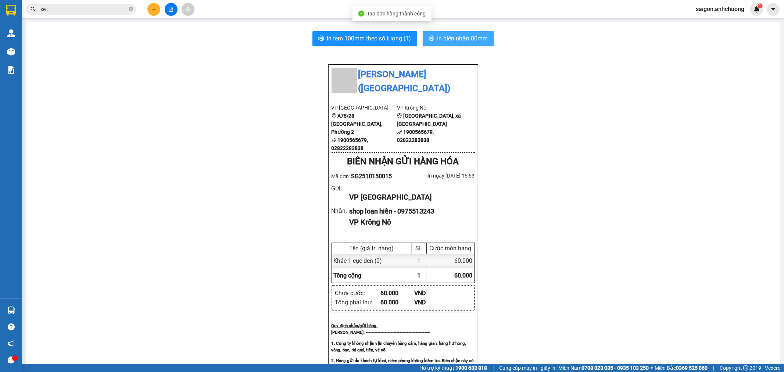
click at [450, 42] on span "In biên nhận 80mm" at bounding box center [462, 38] width 51 height 9
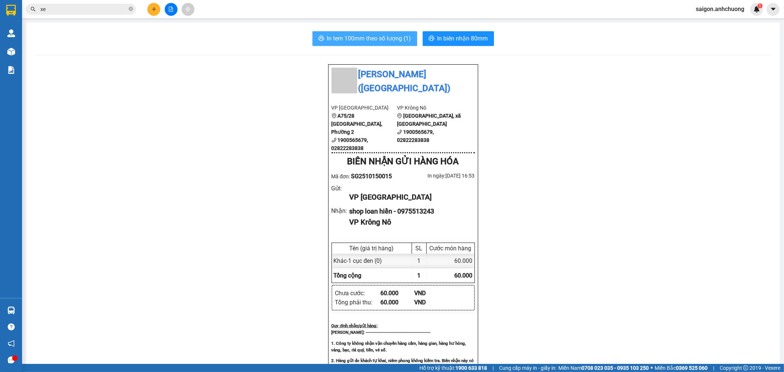
click at [388, 37] on span "In tem 100mm theo số lượng (1)" at bounding box center [369, 38] width 84 height 9
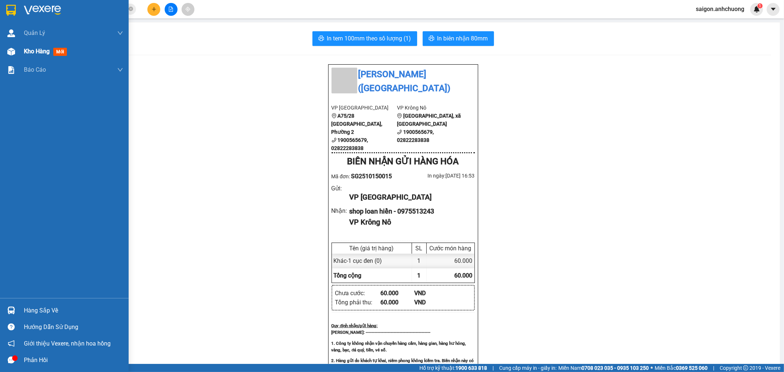
click at [9, 51] on img at bounding box center [11, 52] width 8 height 8
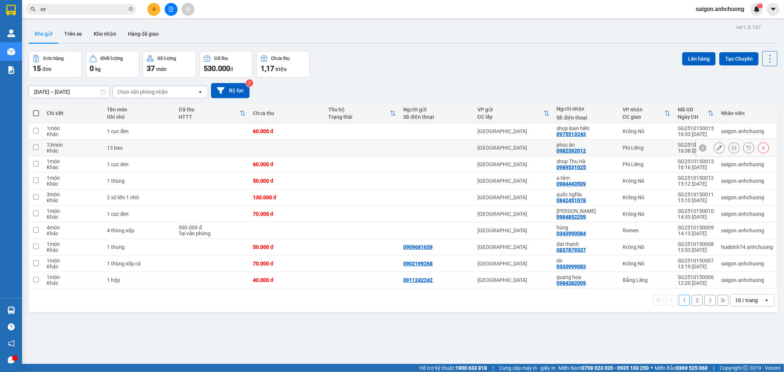
click at [717, 147] on icon at bounding box center [719, 147] width 5 height 5
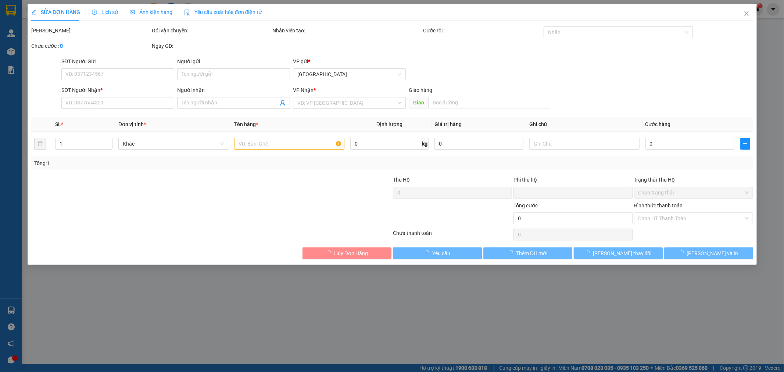
type input "0982392012"
type input "phúc ân"
type input "0"
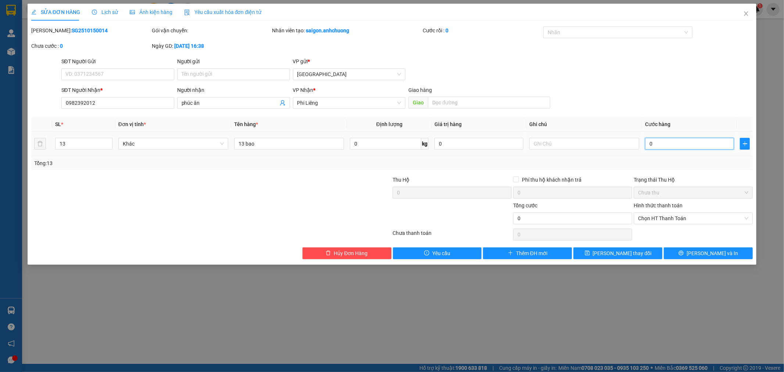
click at [704, 146] on input "0" at bounding box center [689, 144] width 89 height 12
type input "5"
type input "52"
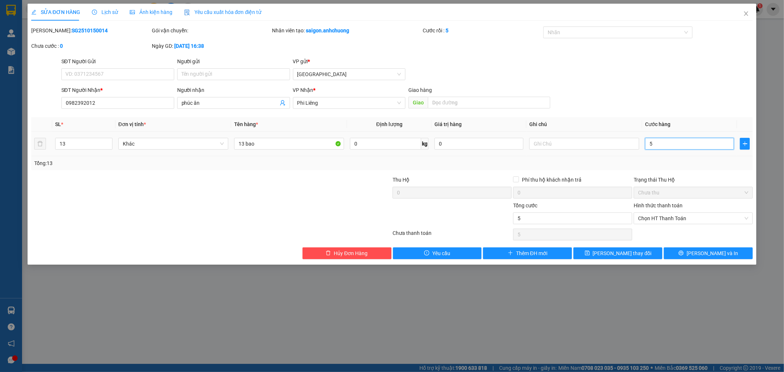
type input "52"
type input "520"
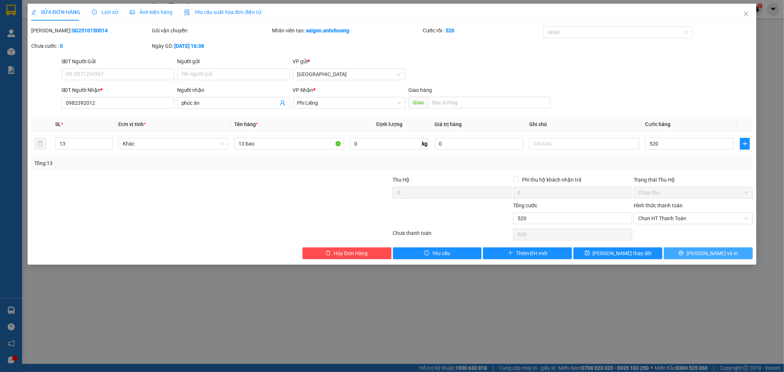
type input "520.000"
click at [703, 254] on span "[PERSON_NAME] và In" at bounding box center [712, 253] width 51 height 8
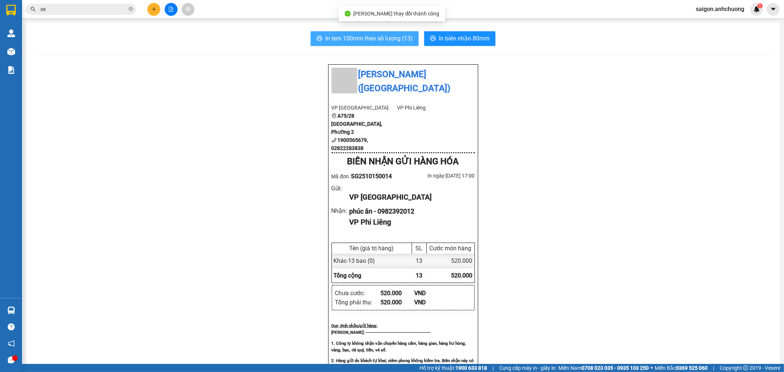
click at [388, 41] on span "In tem 100mm theo số lượng (13)" at bounding box center [368, 38] width 87 height 9
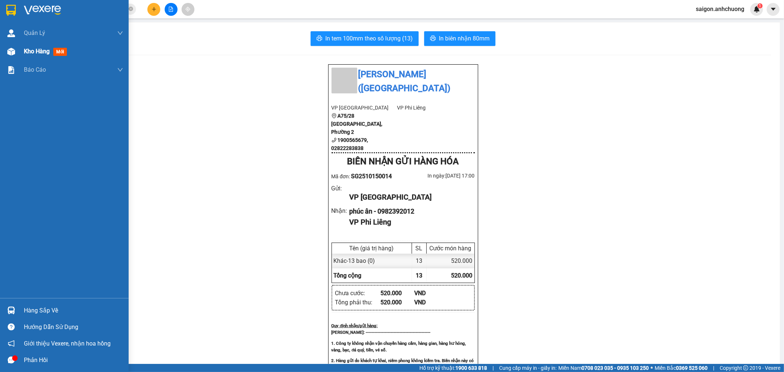
click at [22, 46] on div "Kho hàng mới" at bounding box center [64, 51] width 129 height 18
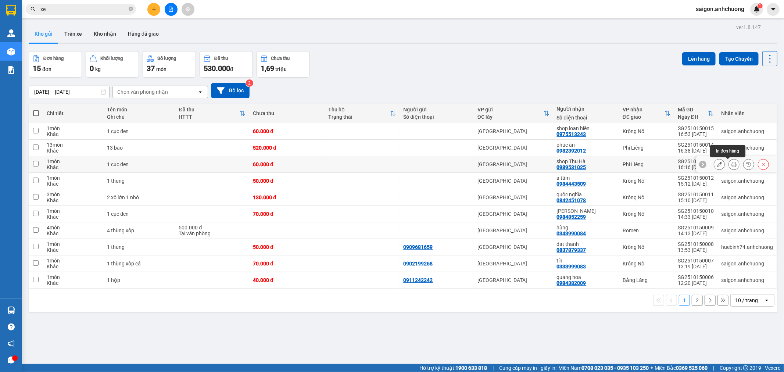
click at [731, 162] on icon at bounding box center [733, 164] width 5 height 5
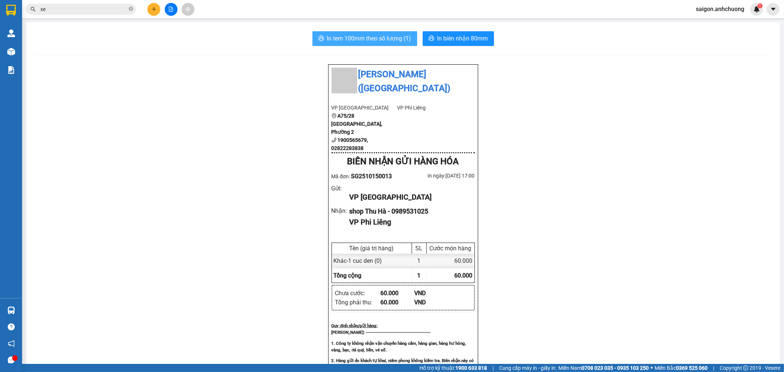
click at [372, 40] on span "In tem 100mm theo số lượng (1)" at bounding box center [369, 38] width 84 height 9
click at [151, 10] on button at bounding box center [153, 9] width 13 height 13
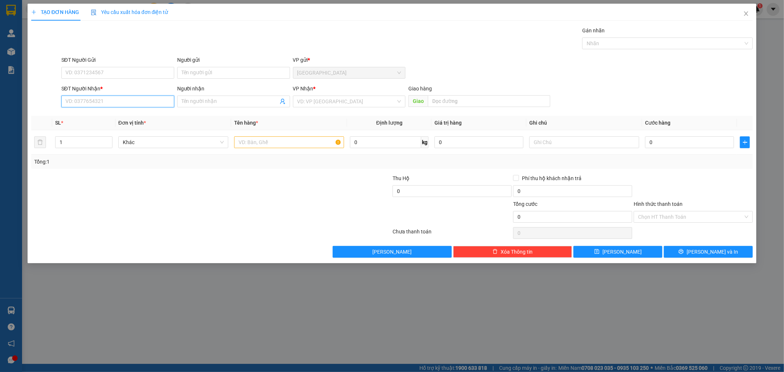
click at [112, 104] on input "SĐT Người Nhận *" at bounding box center [117, 102] width 113 height 12
type input "0842451078"
click at [119, 120] on div "0842451078 - quốc nghĩa" at bounding box center [117, 116] width 113 height 12
type input "quốc nghĩa"
type input "0842451078"
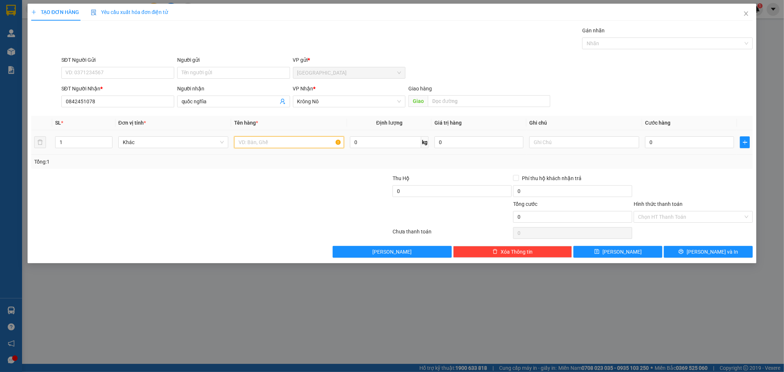
click at [262, 147] on input "text" at bounding box center [289, 142] width 110 height 12
type input "1 xô sơn"
click at [684, 137] on input "0" at bounding box center [689, 142] width 89 height 12
type input "4"
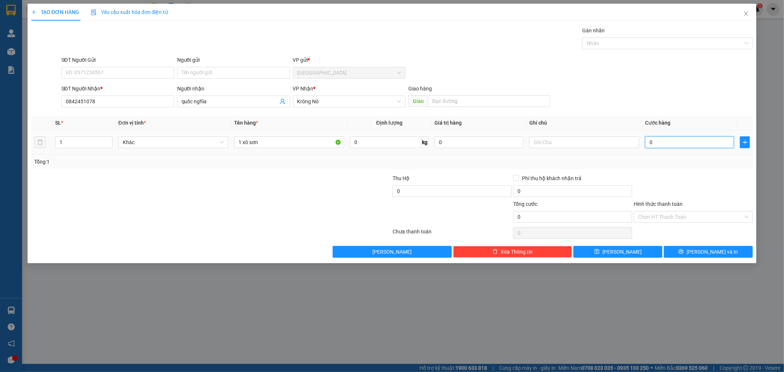
type input "4"
type input "40"
type input "4"
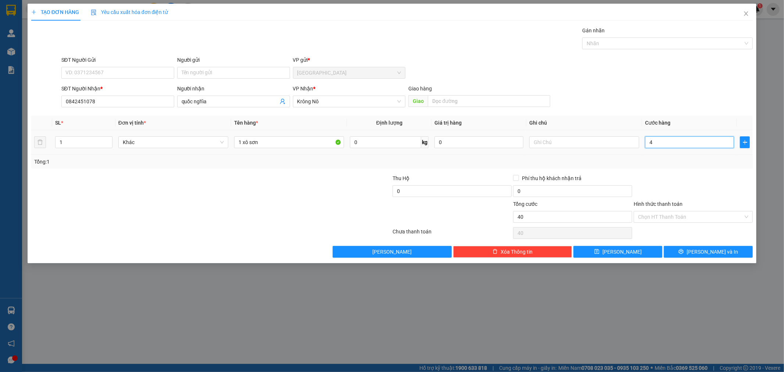
type input "4"
type input "0"
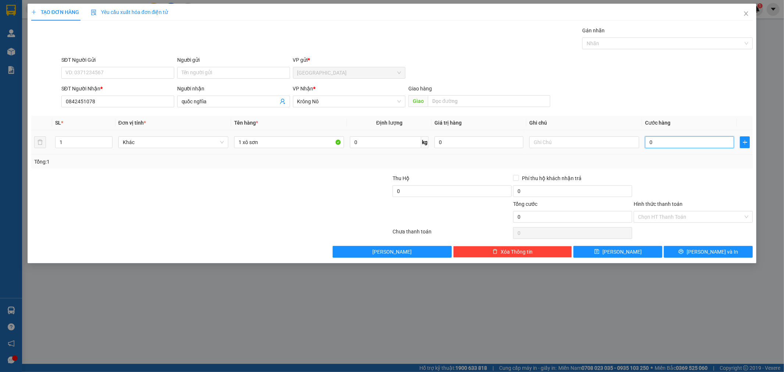
type input "05"
type input "5"
type input "050"
type input "50"
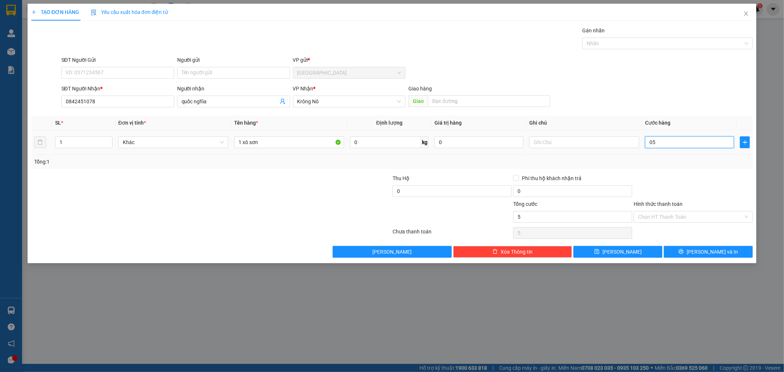
type input "50"
type input "50.000"
click at [673, 159] on div "Tổng: 1" at bounding box center [392, 162] width 716 height 8
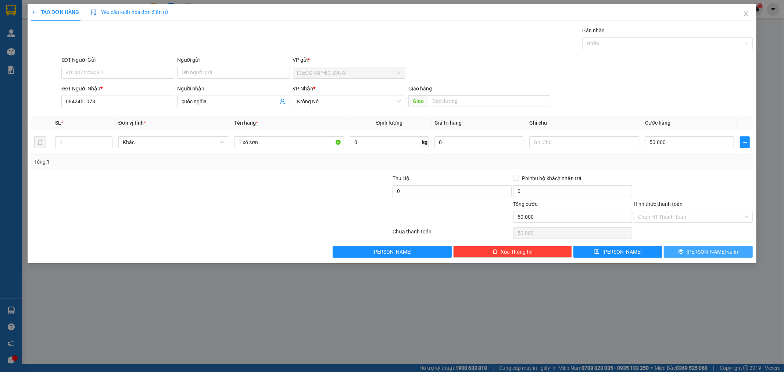
click at [708, 252] on span "[PERSON_NAME] và In" at bounding box center [712, 252] width 51 height 8
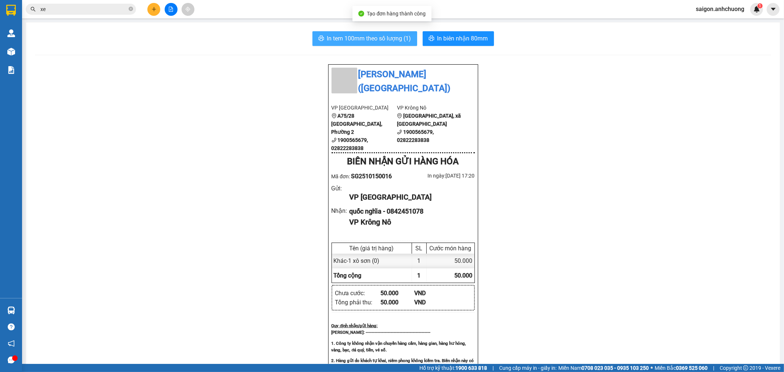
click at [391, 37] on span "In tem 100mm theo số lượng (1)" at bounding box center [369, 38] width 84 height 9
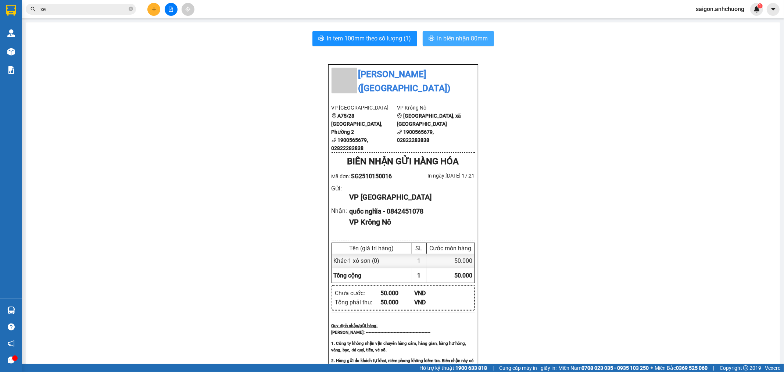
click at [469, 37] on span "In biên nhận 80mm" at bounding box center [462, 38] width 51 height 9
click at [154, 7] on icon "plus" at bounding box center [153, 9] width 5 height 5
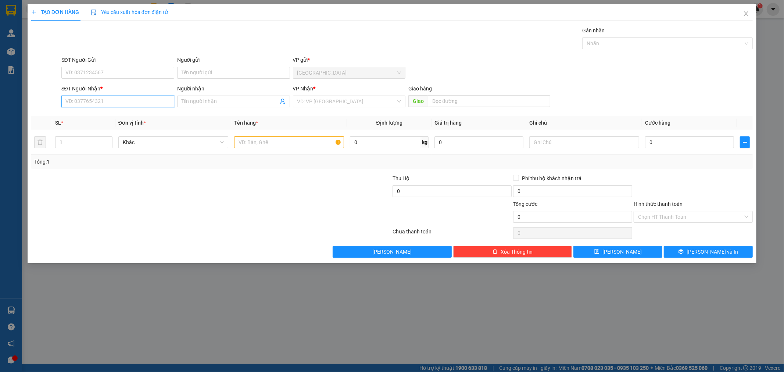
click at [138, 104] on input "SĐT Người Nhận *" at bounding box center [117, 102] width 113 height 12
type input "0345818238"
click at [235, 99] on input "Người nhận" at bounding box center [230, 101] width 97 height 8
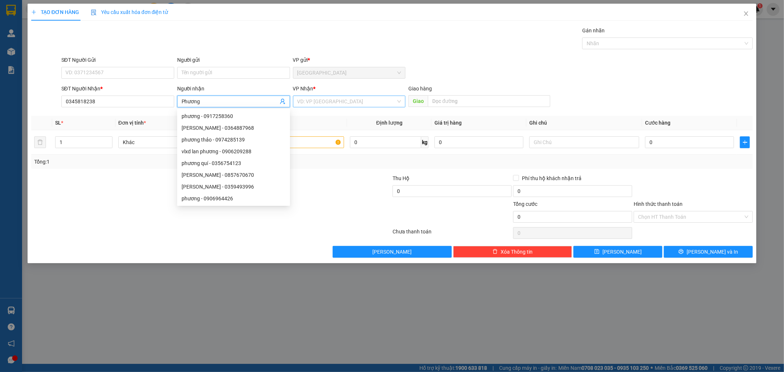
type input "Phương"
click at [312, 105] on input "search" at bounding box center [346, 101] width 99 height 11
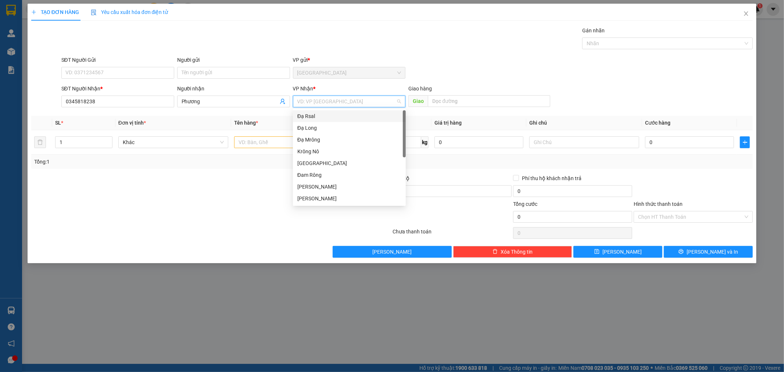
click at [314, 116] on div "Đạ Rsal" at bounding box center [349, 116] width 104 height 8
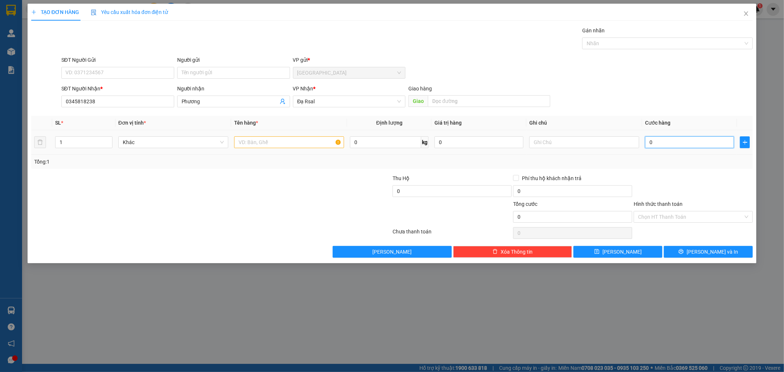
click at [696, 144] on input "0" at bounding box center [689, 142] width 89 height 12
type input "5"
click at [701, 187] on div at bounding box center [693, 187] width 121 height 26
click at [74, 74] on input "SĐT Người Gửi" at bounding box center [117, 73] width 113 height 12
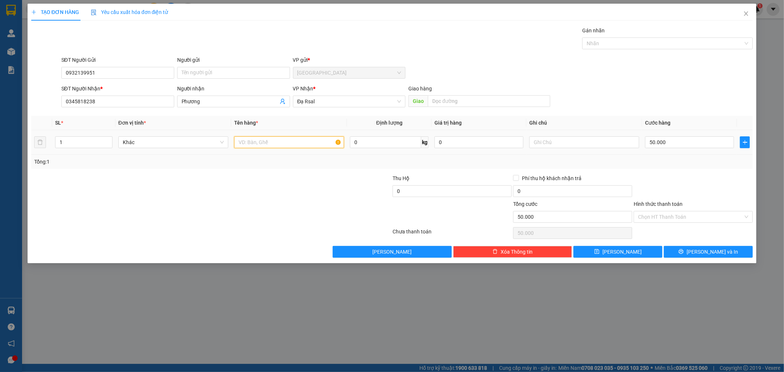
click at [295, 143] on input "text" at bounding box center [289, 142] width 110 height 12
click at [719, 255] on span "[PERSON_NAME] và In" at bounding box center [712, 252] width 51 height 8
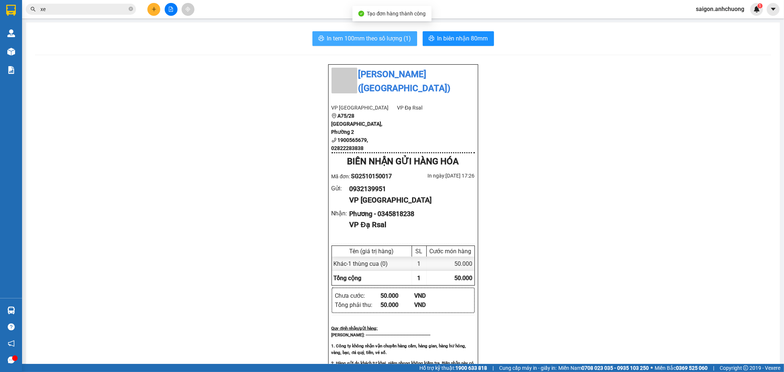
click at [393, 35] on span "In tem 100mm theo số lượng (1)" at bounding box center [369, 38] width 84 height 9
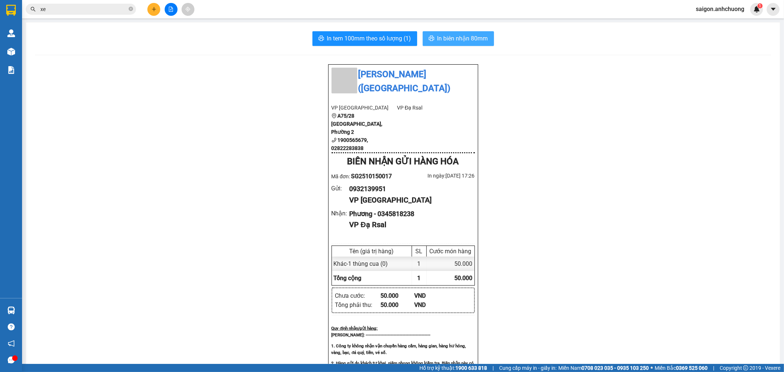
click at [463, 32] on button "In biên nhận 80mm" at bounding box center [458, 38] width 71 height 15
click at [157, 9] on button at bounding box center [153, 9] width 13 height 13
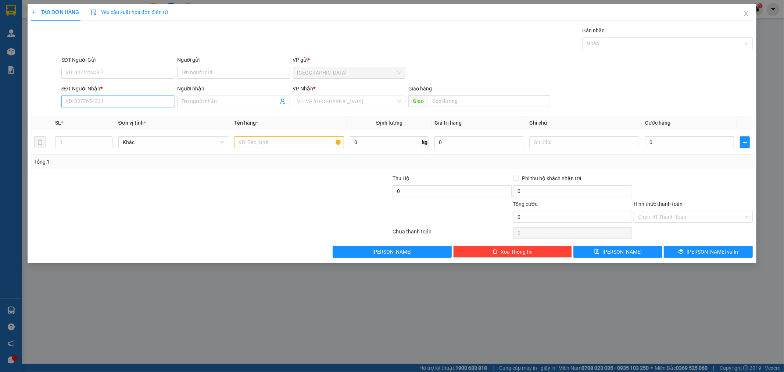
click at [150, 101] on input "SĐT Người Nhận *" at bounding box center [117, 102] width 113 height 12
click at [136, 117] on div "0919859847" at bounding box center [118, 116] width 104 height 8
click at [265, 141] on input "text" at bounding box center [289, 142] width 110 height 12
drag, startPoint x: 707, startPoint y: 151, endPoint x: 702, endPoint y: 143, distance: 9.9
click at [707, 149] on td "0" at bounding box center [689, 142] width 95 height 25
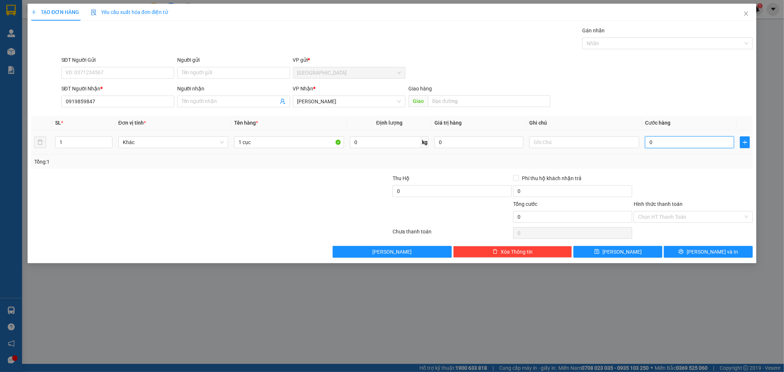
click at [702, 142] on input "0" at bounding box center [689, 142] width 89 height 12
drag, startPoint x: 681, startPoint y: 196, endPoint x: 673, endPoint y: 197, distance: 8.2
click at [681, 196] on div at bounding box center [693, 187] width 121 height 26
click at [696, 257] on button "[PERSON_NAME] và In" at bounding box center [708, 252] width 89 height 12
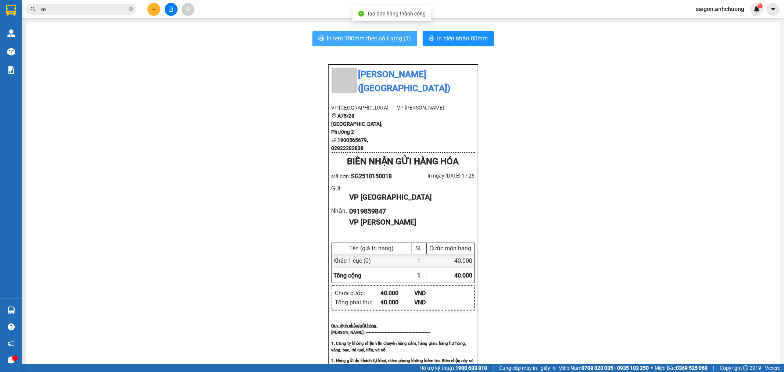
click at [357, 36] on span "In tem 100mm theo số lượng (1)" at bounding box center [369, 38] width 84 height 9
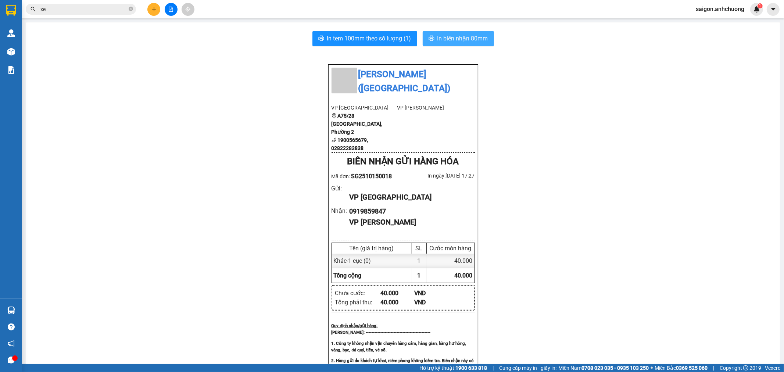
click at [467, 32] on button "In biên nhận 80mm" at bounding box center [458, 38] width 71 height 15
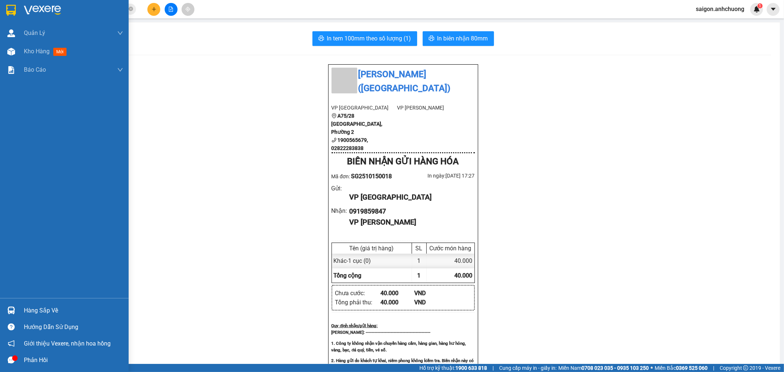
click at [13, 8] on img at bounding box center [11, 10] width 10 height 11
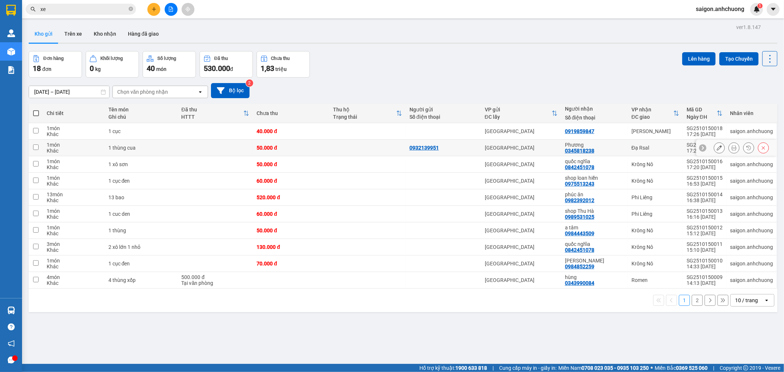
click at [611, 147] on div "Phương" at bounding box center [594, 145] width 59 height 6
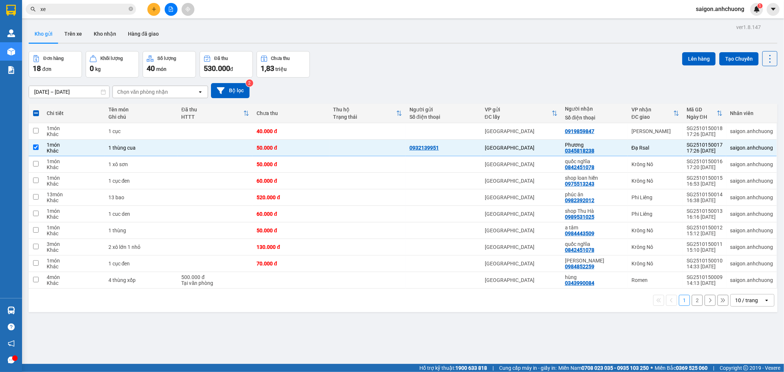
click at [752, 295] on div "10 / trang" at bounding box center [747, 300] width 33 height 12
click at [744, 284] on span "100 / trang" at bounding box center [743, 284] width 26 height 7
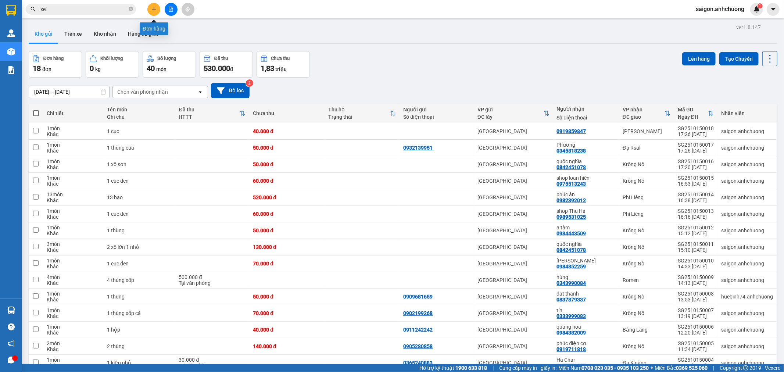
click at [149, 10] on button at bounding box center [153, 9] width 13 height 13
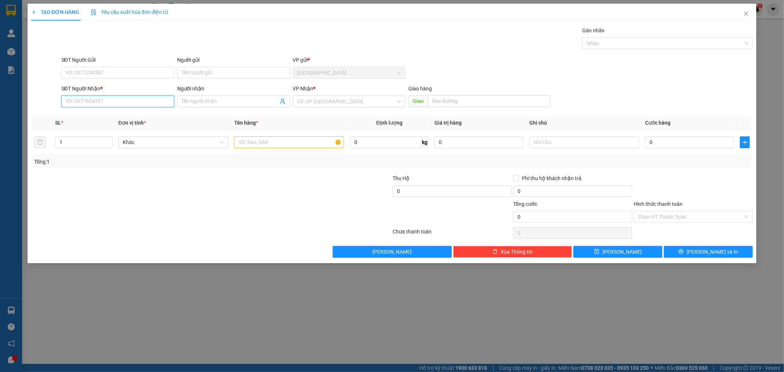
click at [151, 101] on input "SĐT Người Nhận *" at bounding box center [117, 102] width 113 height 12
click at [137, 112] on div "0866922388 - QC [PERSON_NAME]" at bounding box center [118, 116] width 104 height 8
click at [307, 138] on input "text" at bounding box center [289, 142] width 110 height 12
click at [106, 140] on span "up" at bounding box center [108, 140] width 4 height 4
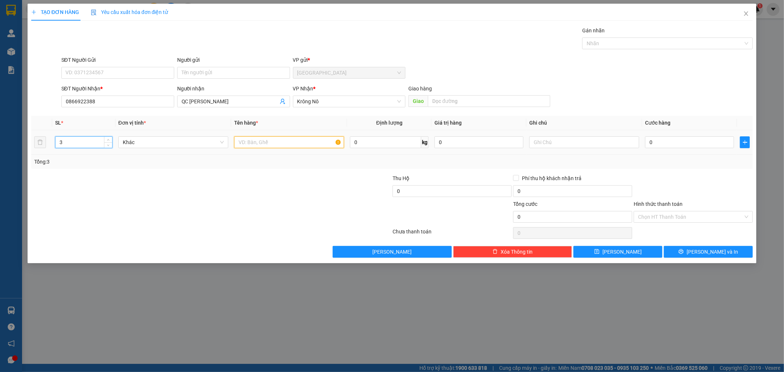
click at [290, 143] on input "text" at bounding box center [289, 142] width 110 height 12
click at [674, 141] on input "0" at bounding box center [689, 142] width 89 height 12
drag, startPoint x: 671, startPoint y: 171, endPoint x: 673, endPoint y: 167, distance: 4.3
click at [673, 171] on div "Transit Pickup Surcharge Ids Transit Deliver Surcharge Ids Transit Deliver Surc…" at bounding box center [392, 141] width 722 height 231
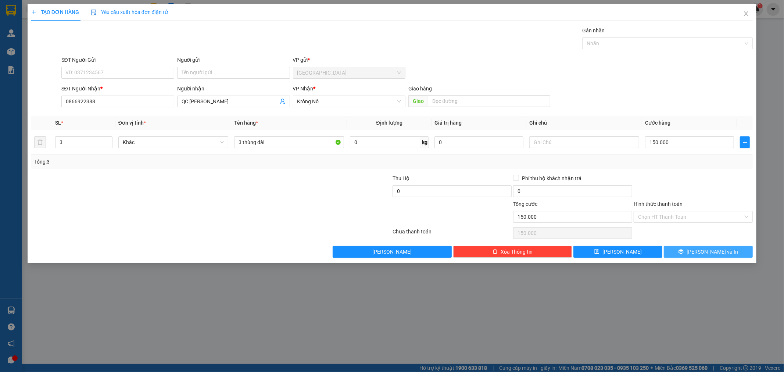
click at [684, 250] on icon "printer" at bounding box center [681, 251] width 5 height 5
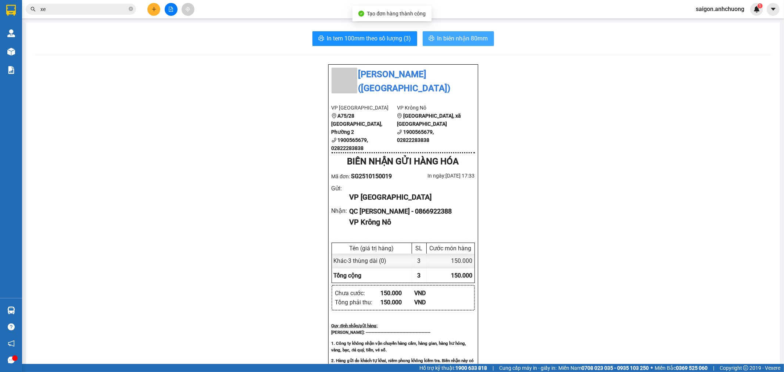
click at [467, 39] on span "In biên nhận 80mm" at bounding box center [462, 38] width 51 height 9
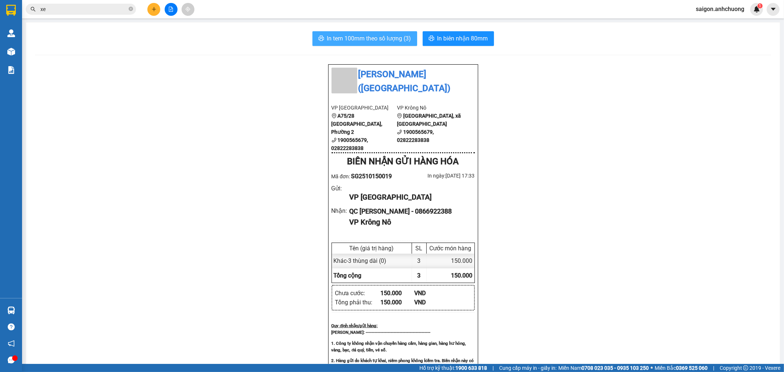
click at [363, 31] on button "In tem 100mm theo số lượng (3)" at bounding box center [364, 38] width 105 height 15
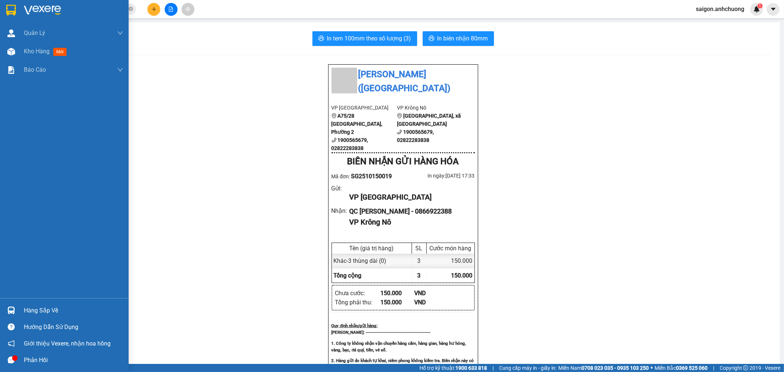
click at [12, 7] on img at bounding box center [11, 10] width 10 height 11
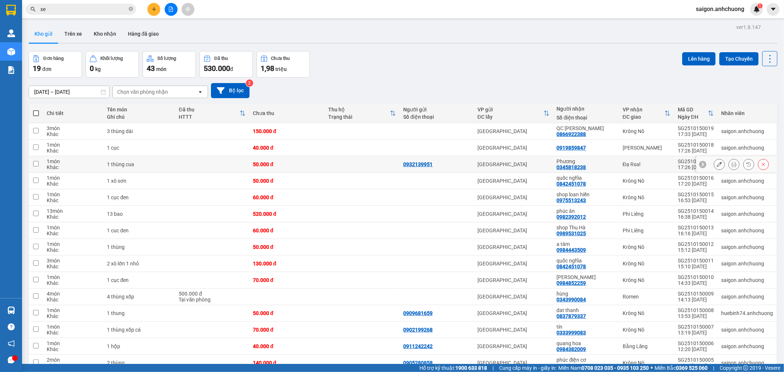
click at [619, 167] on td "Đạ Rsal" at bounding box center [646, 164] width 55 height 17
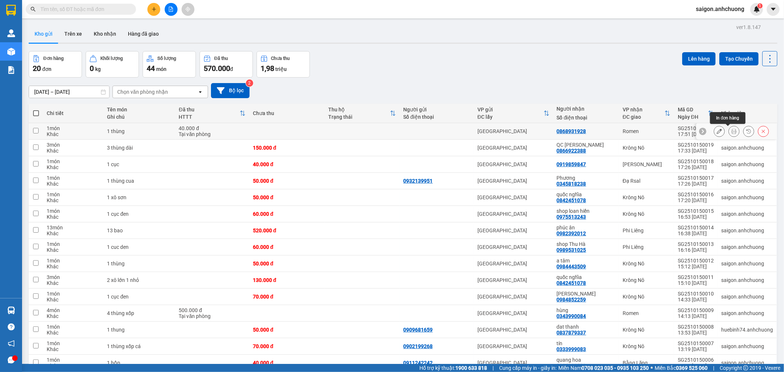
click at [731, 133] on icon at bounding box center [733, 131] width 5 height 5
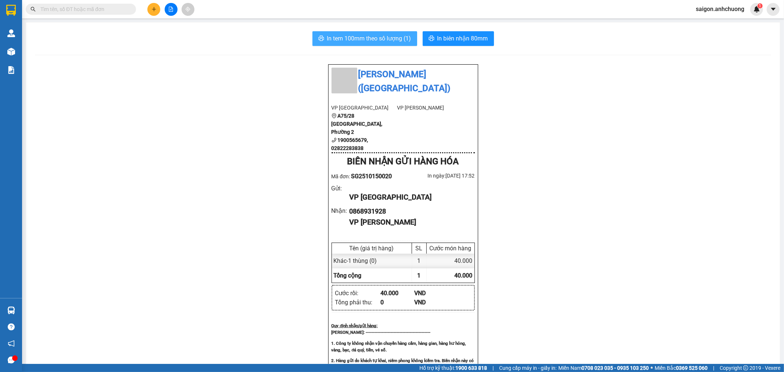
click at [366, 41] on span "In tem 100mm theo số lượng (1)" at bounding box center [369, 38] width 84 height 9
click at [151, 11] on button at bounding box center [153, 9] width 13 height 13
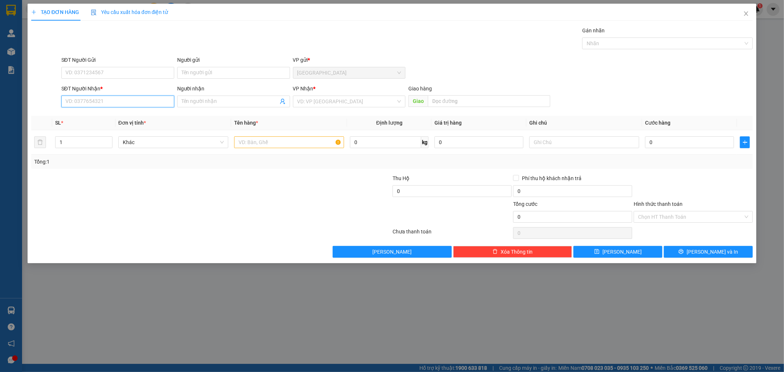
click at [108, 101] on input "SĐT Người Nhận *" at bounding box center [117, 102] width 113 height 12
drag, startPoint x: 74, startPoint y: 102, endPoint x: 90, endPoint y: 101, distance: 16.2
click at [78, 102] on input "0903960979" at bounding box center [117, 102] width 113 height 12
click at [116, 103] on input "0963960979" at bounding box center [117, 102] width 113 height 12
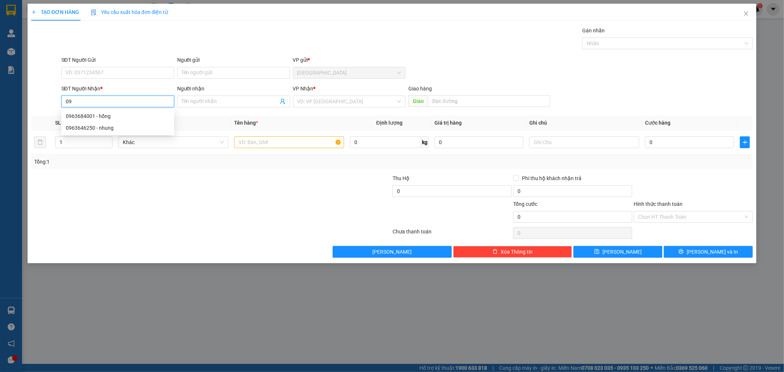
type input "0"
type input "0963760979"
click at [118, 114] on div "0963760979 - tâm sĩ" at bounding box center [118, 116] width 104 height 8
type input "tâm sĩ"
type input "0963760979"
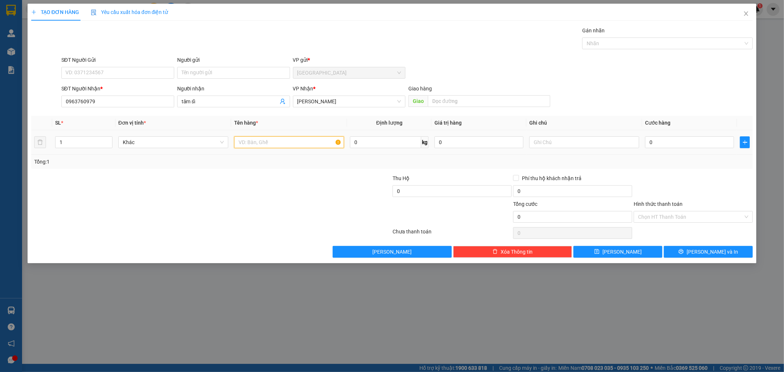
click at [281, 142] on input "text" at bounding box center [289, 142] width 110 height 12
type input "2 thùng"
type input "2"
click at [105, 139] on span "Increase Value" at bounding box center [108, 140] width 8 height 7
click at [684, 149] on div "0" at bounding box center [689, 142] width 89 height 15
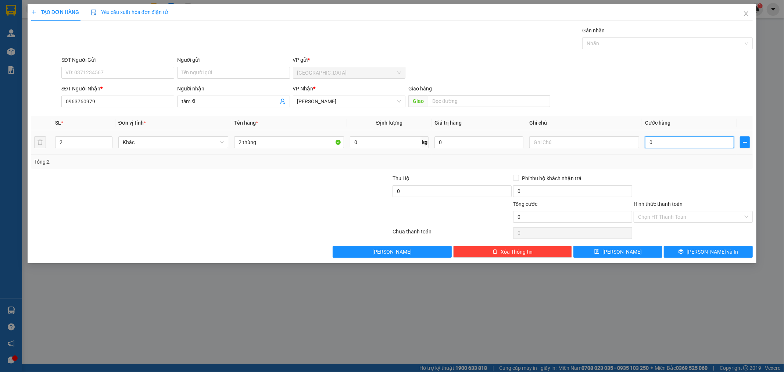
click at [685, 145] on input "0" at bounding box center [689, 142] width 89 height 12
type input "2"
type input "20"
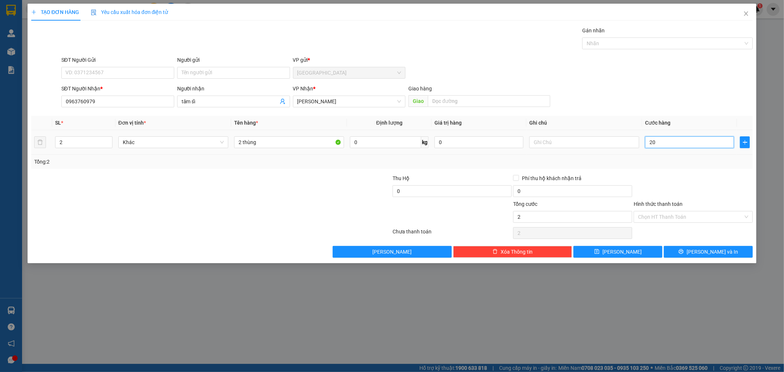
type input "20"
type input "200"
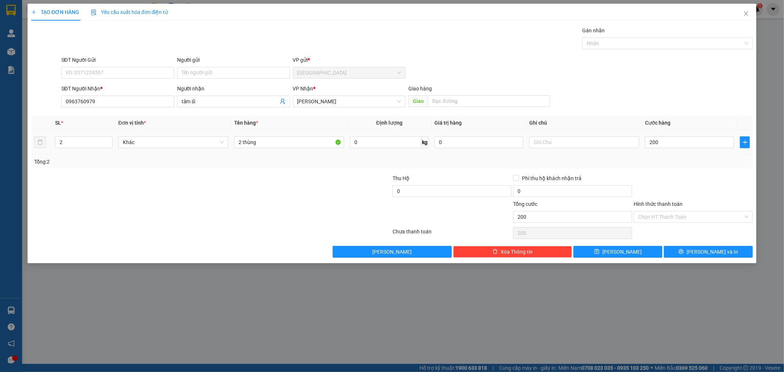
type input "200.000"
drag, startPoint x: 684, startPoint y: 167, endPoint x: 684, endPoint y: 174, distance: 7.4
click at [684, 171] on div "Transit Pickup Surcharge Ids Transit Deliver Surcharge Ids Transit Deliver Surc…" at bounding box center [392, 141] width 722 height 231
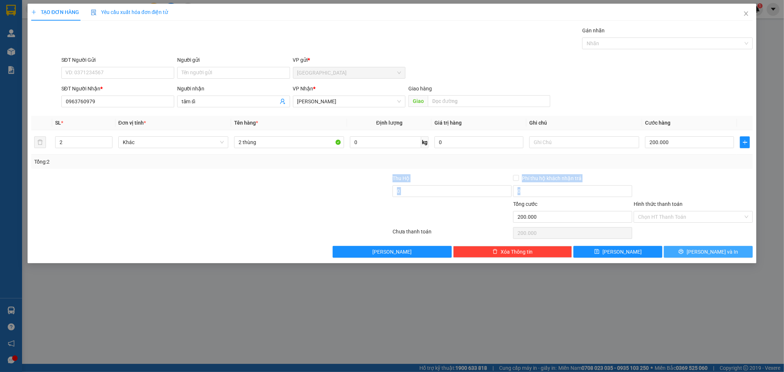
click at [700, 253] on button "[PERSON_NAME] và In" at bounding box center [708, 252] width 89 height 12
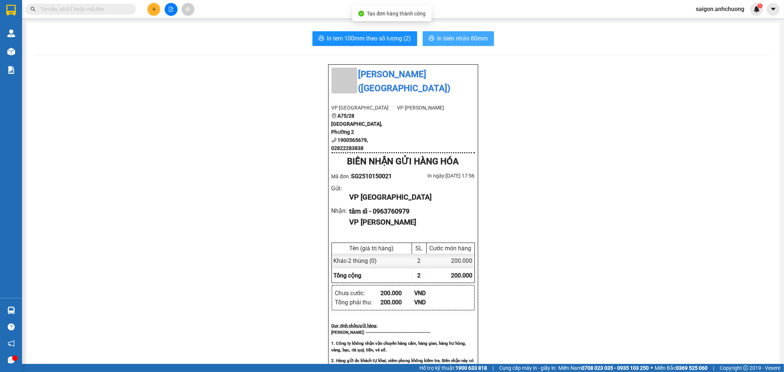
click at [447, 31] on button "In biên nhận 80mm" at bounding box center [458, 38] width 71 height 15
click at [396, 31] on div "In tem 100mm theo số lượng (2) In biên nhận 80mm Anh Chương (Lâm Đồng) VP Sài …" at bounding box center [403, 325] width 754 height 606
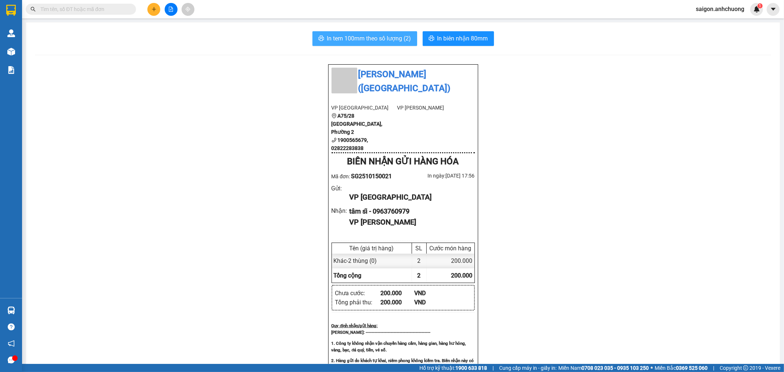
click at [397, 37] on span "In tem 100mm theo số lượng (2)" at bounding box center [369, 38] width 84 height 9
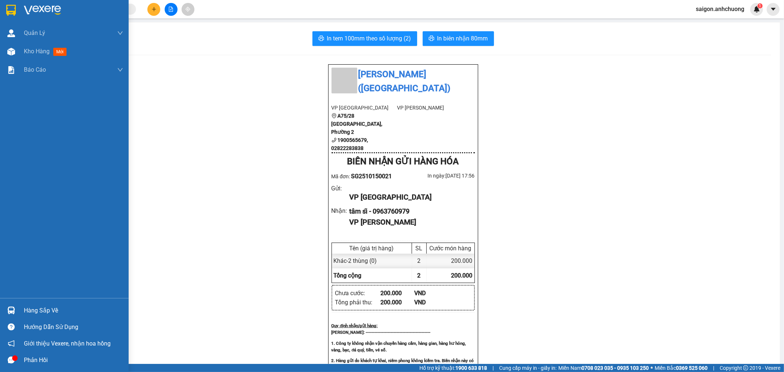
click at [44, 3] on div at bounding box center [64, 12] width 129 height 24
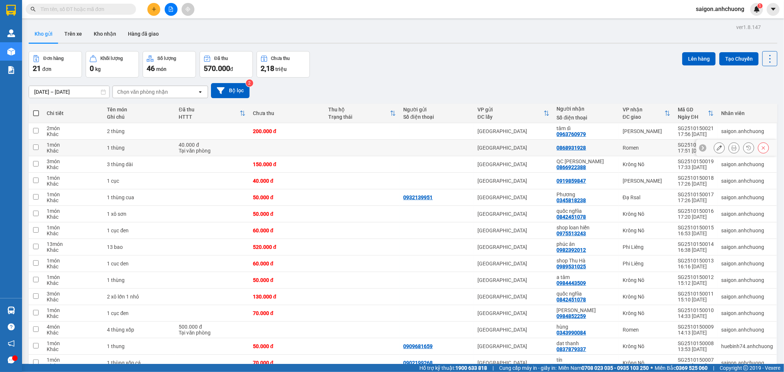
click at [644, 142] on td "Romen" at bounding box center [646, 148] width 55 height 17
checkbox input "true"
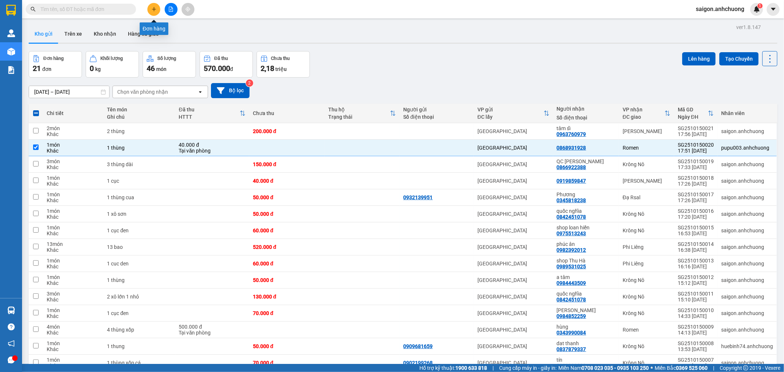
click at [160, 4] on div at bounding box center [170, 9] width 55 height 13
click at [159, 6] on button at bounding box center [153, 9] width 13 height 13
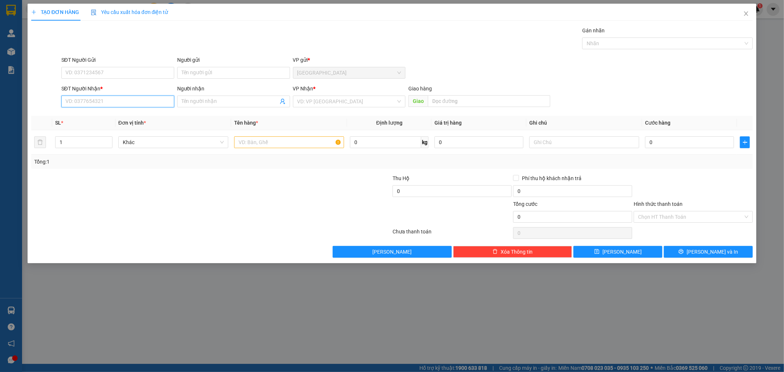
click at [115, 105] on input "SĐT Người Nhận *" at bounding box center [117, 102] width 113 height 12
click at [129, 100] on input "SĐT Người Nhận *" at bounding box center [117, 102] width 113 height 12
type input "0387427799"
click at [150, 119] on div "0387427799 - thành" at bounding box center [118, 116] width 104 height 8
type input "thành"
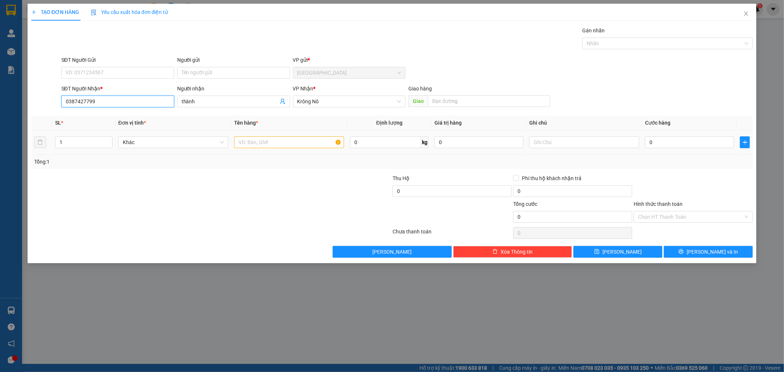
type input "0387427799"
click at [319, 144] on input "text" at bounding box center [289, 142] width 110 height 12
type input "1 thùng xốp hải sản"
click at [686, 140] on input "0" at bounding box center [689, 142] width 89 height 12
type input "4"
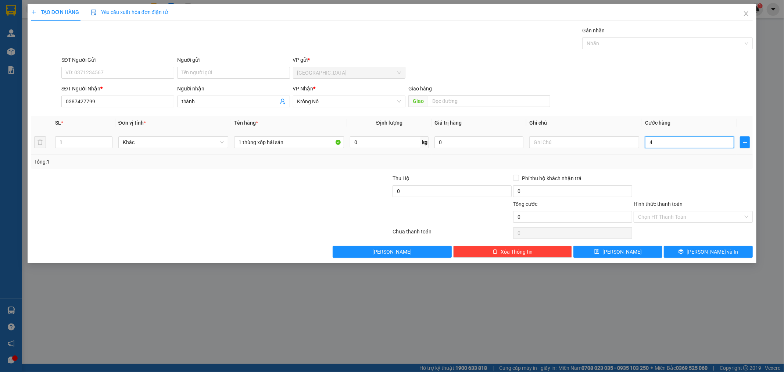
type input "4"
type input "40"
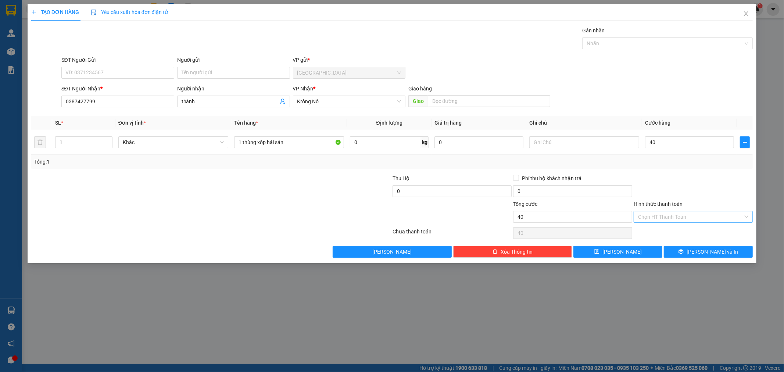
type input "40.000"
click at [723, 212] on input "Hình thức thanh toán" at bounding box center [690, 216] width 105 height 11
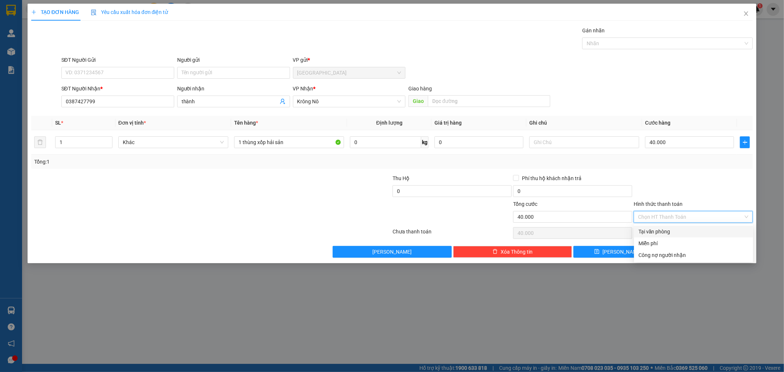
click at [659, 232] on div "Tại văn phòng" at bounding box center [693, 231] width 110 height 8
type input "0"
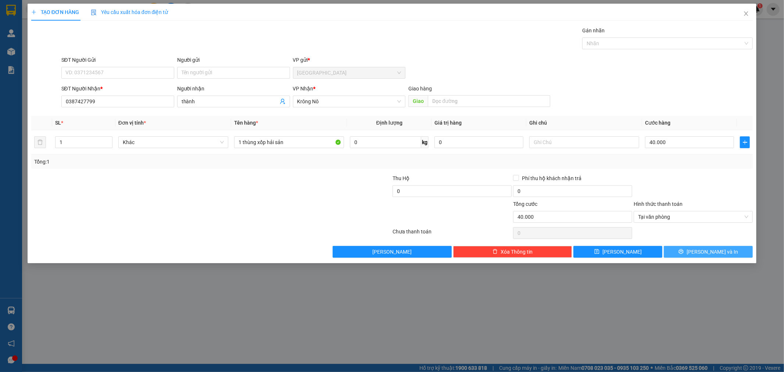
click at [692, 252] on button "[PERSON_NAME] và In" at bounding box center [708, 252] width 89 height 12
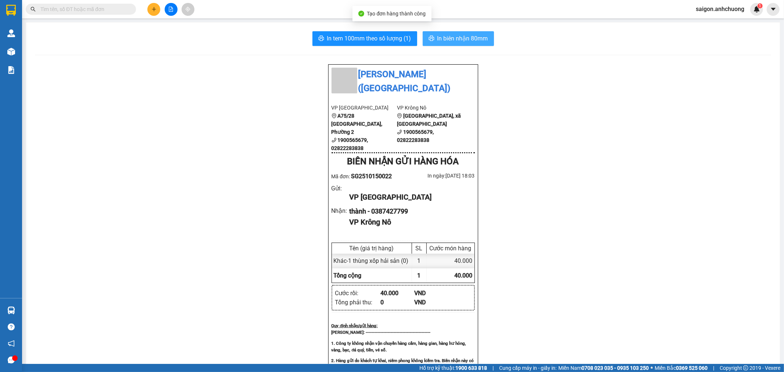
click at [441, 34] on span "In biên nhận 80mm" at bounding box center [462, 38] width 51 height 9
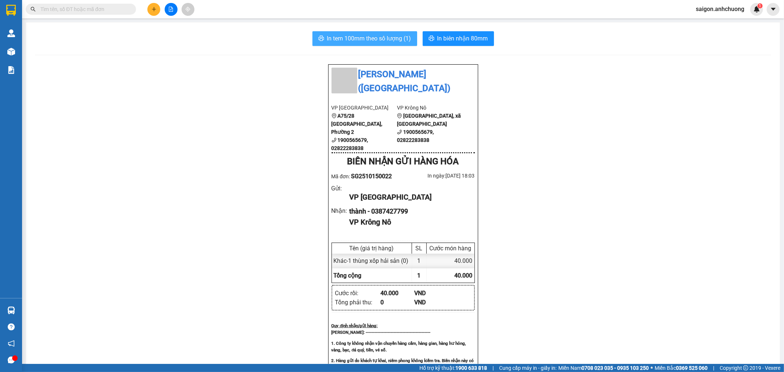
click at [372, 39] on span "In tem 100mm theo số lượng (1)" at bounding box center [369, 38] width 84 height 9
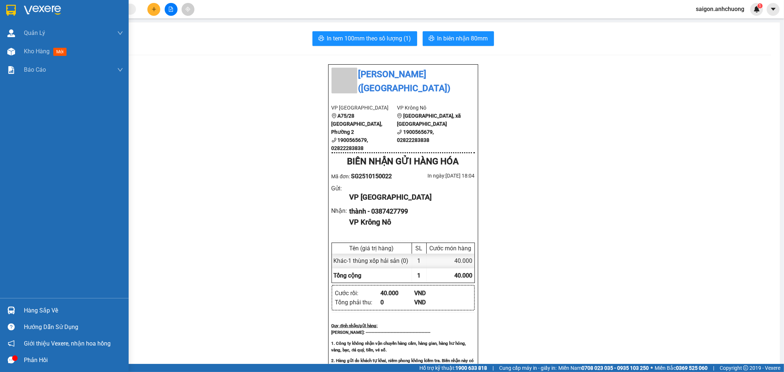
click at [20, 8] on div at bounding box center [64, 12] width 129 height 24
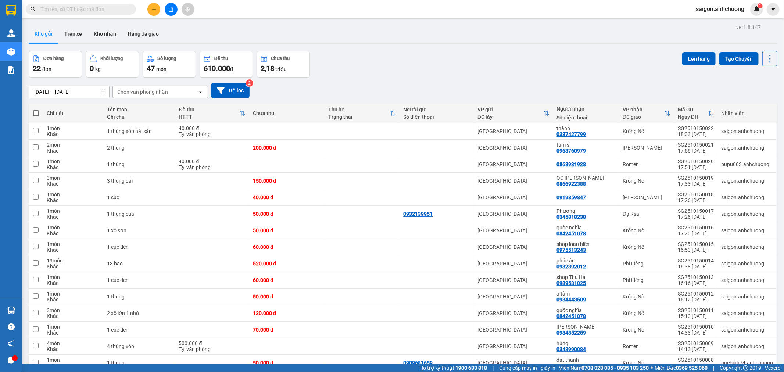
click at [153, 9] on icon "plus" at bounding box center [154, 9] width 4 height 0
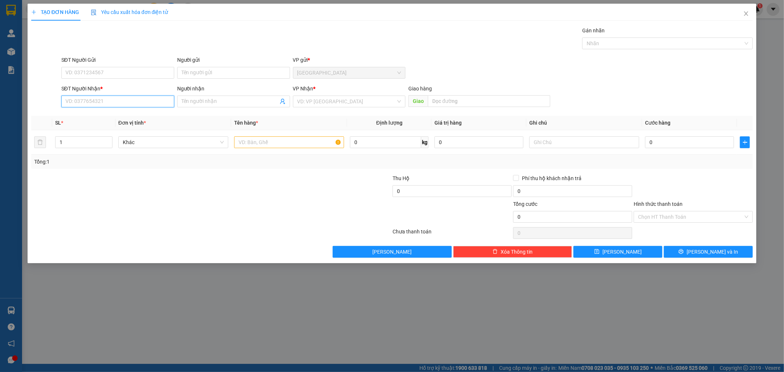
click at [137, 102] on input "SĐT Người Nhận *" at bounding box center [117, 102] width 113 height 12
click at [139, 116] on div "0975986839 - toản" at bounding box center [118, 116] width 104 height 8
type input "0975986839"
type input "toản"
type input "0975986839"
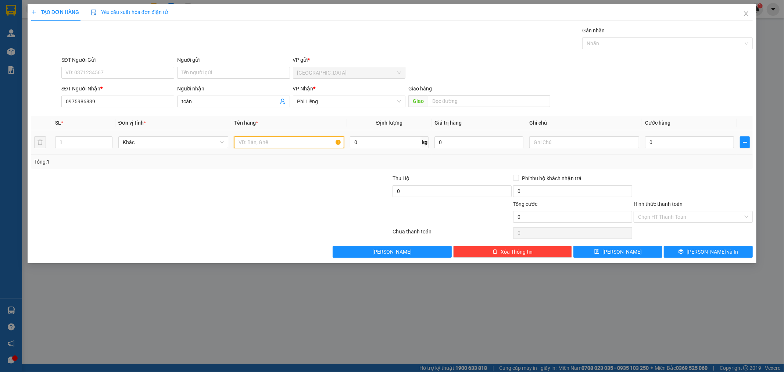
click at [256, 148] on input "text" at bounding box center [289, 142] width 110 height 12
type input "1 thùng"
click at [660, 144] on input "0" at bounding box center [689, 142] width 89 height 12
type input "6"
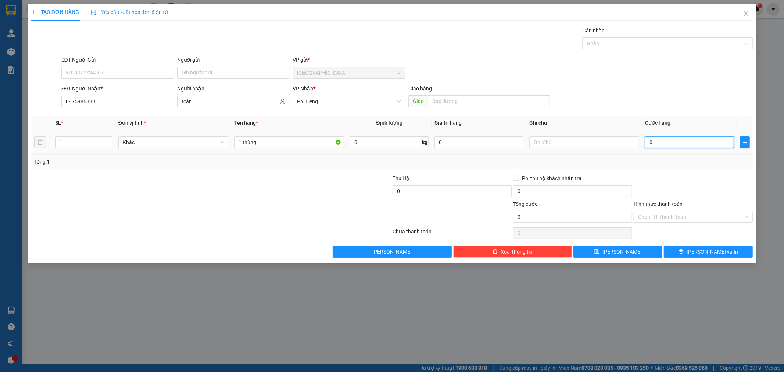
type input "6"
type input "60"
type input "60.000"
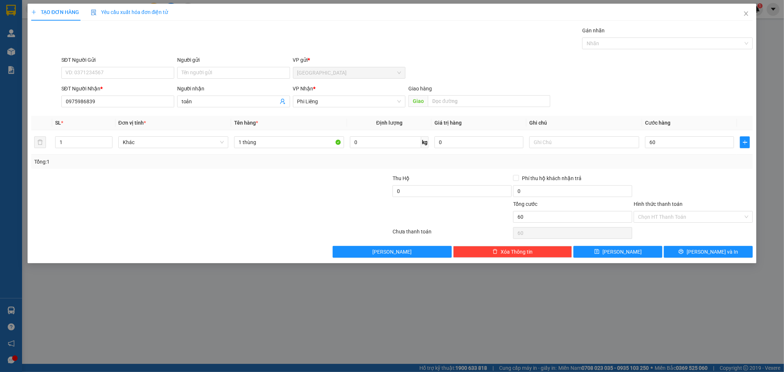
type input "60.000"
click at [724, 184] on div at bounding box center [693, 187] width 121 height 26
drag, startPoint x: 701, startPoint y: 251, endPoint x: 698, endPoint y: 243, distance: 8.3
click at [701, 250] on button "[PERSON_NAME] và In" at bounding box center [708, 252] width 89 height 12
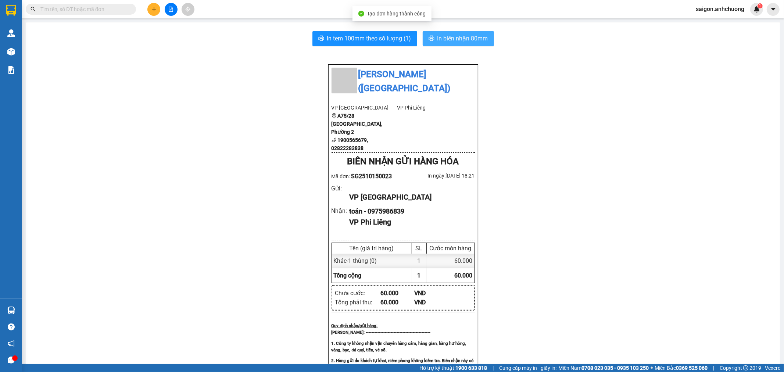
click at [474, 38] on span "In biên nhận 80mm" at bounding box center [462, 38] width 51 height 9
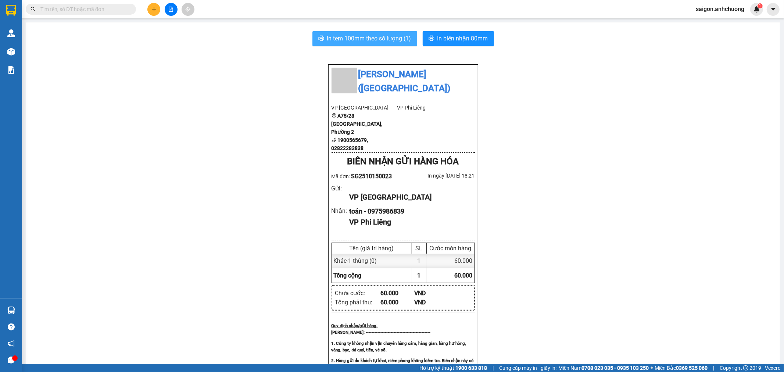
click at [386, 36] on span "In tem 100mm theo số lượng (1)" at bounding box center [369, 38] width 84 height 9
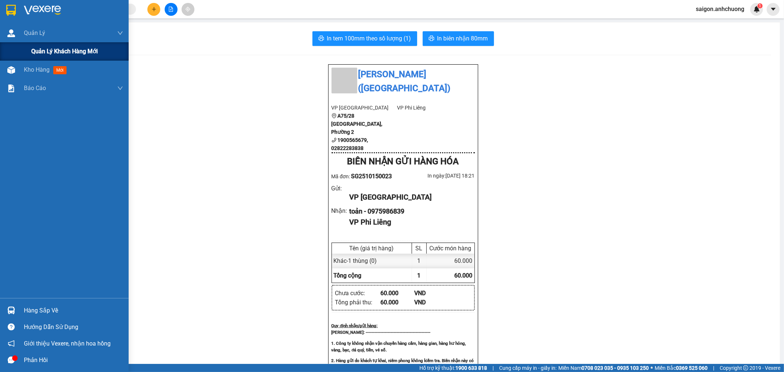
click at [10, 49] on div "Quản lý khách hàng mới" at bounding box center [64, 51] width 129 height 18
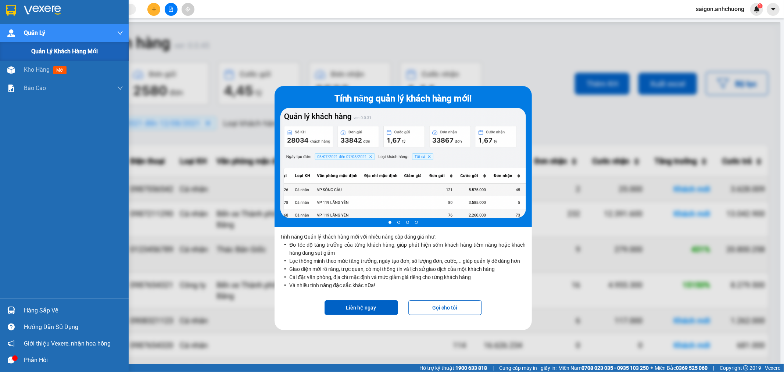
click at [12, 36] on img at bounding box center [11, 33] width 8 height 8
click at [19, 48] on div "Kho hàng mới" at bounding box center [64, 51] width 129 height 18
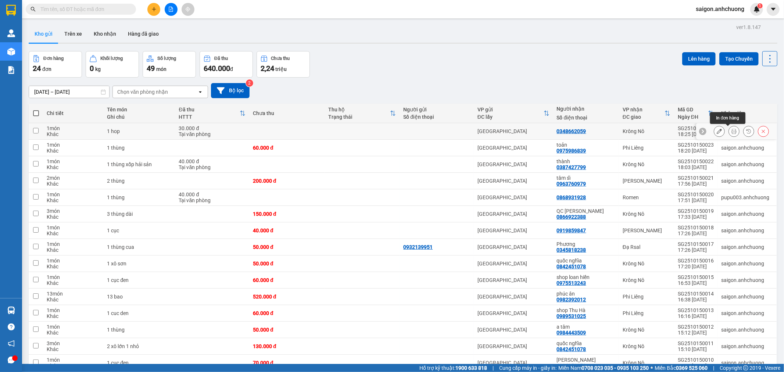
click at [731, 129] on icon at bounding box center [733, 131] width 5 height 5
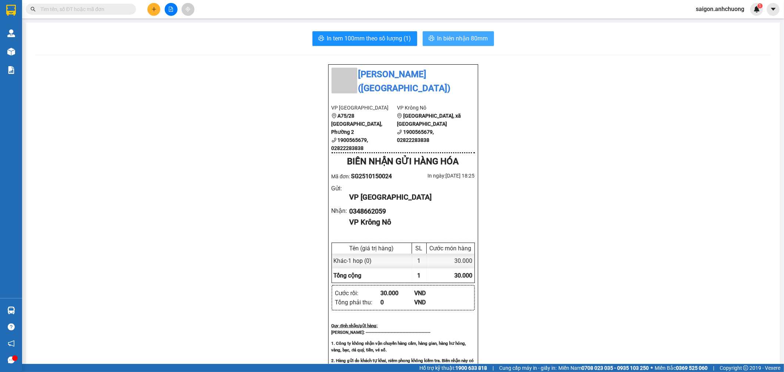
click at [467, 39] on span "In biên nhận 80mm" at bounding box center [462, 38] width 51 height 9
click at [363, 31] on div "In tem 100mm theo số lượng (1) In biên nhận 80mm Anh Chương (Lâm Đồng) VP Sài …" at bounding box center [403, 318] width 754 height 592
click at [361, 37] on span "In tem 100mm theo số lượng (1)" at bounding box center [369, 38] width 84 height 9
